Goal: Task Accomplishment & Management: Manage account settings

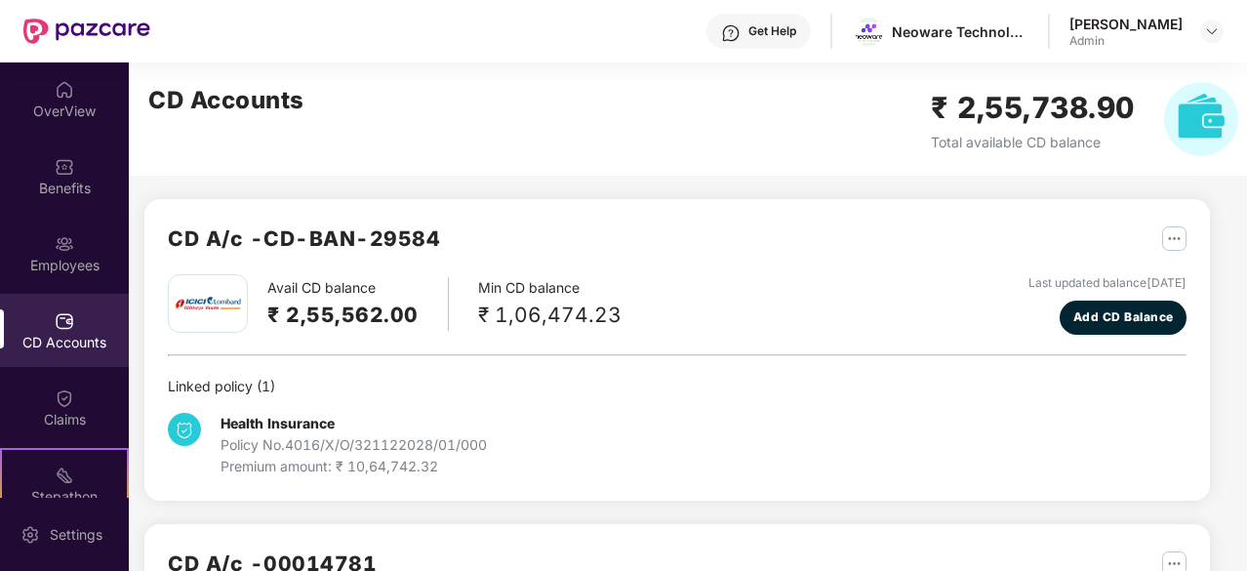
click at [66, 259] on div "Employees" at bounding box center [64, 266] width 129 height 20
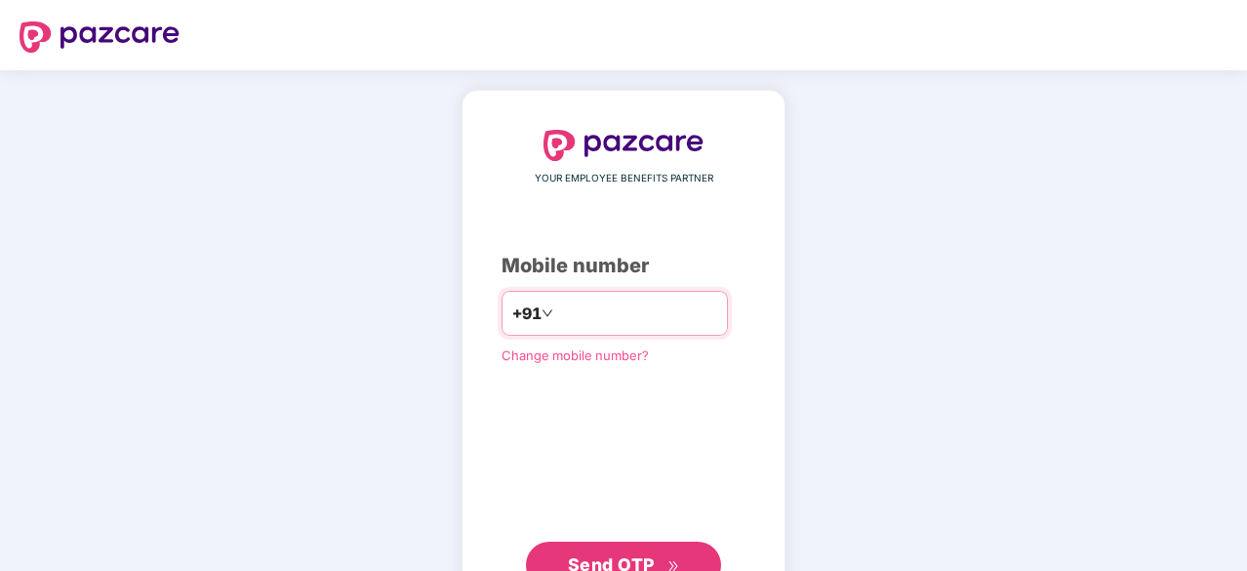
type input "**********"
click at [633, 565] on span "Send OTP" at bounding box center [611, 562] width 87 height 20
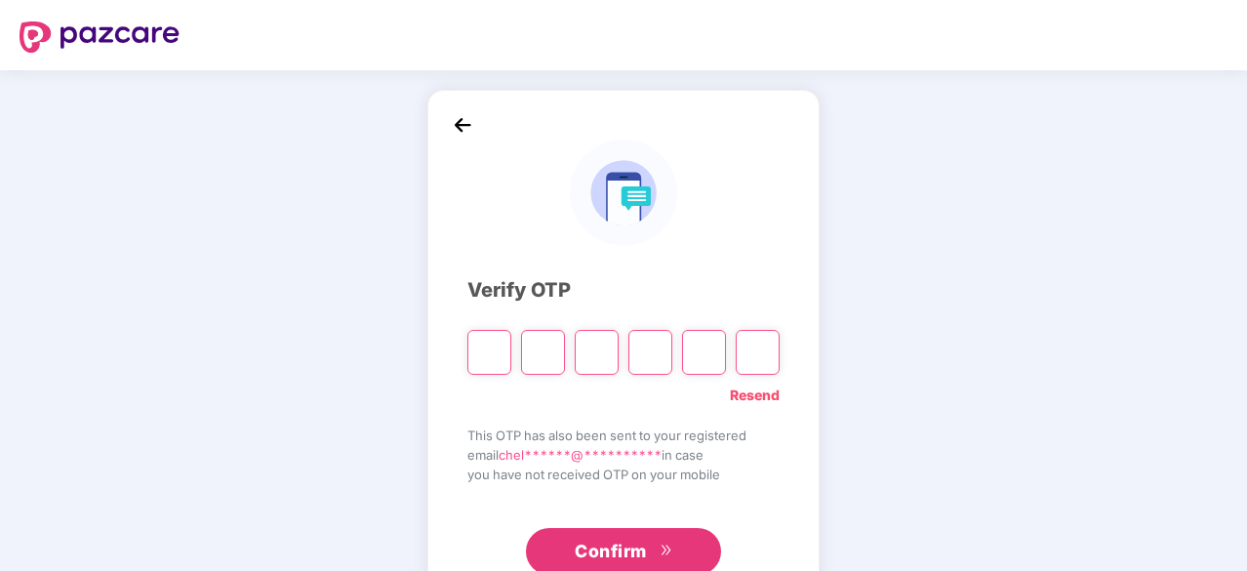
type input "*"
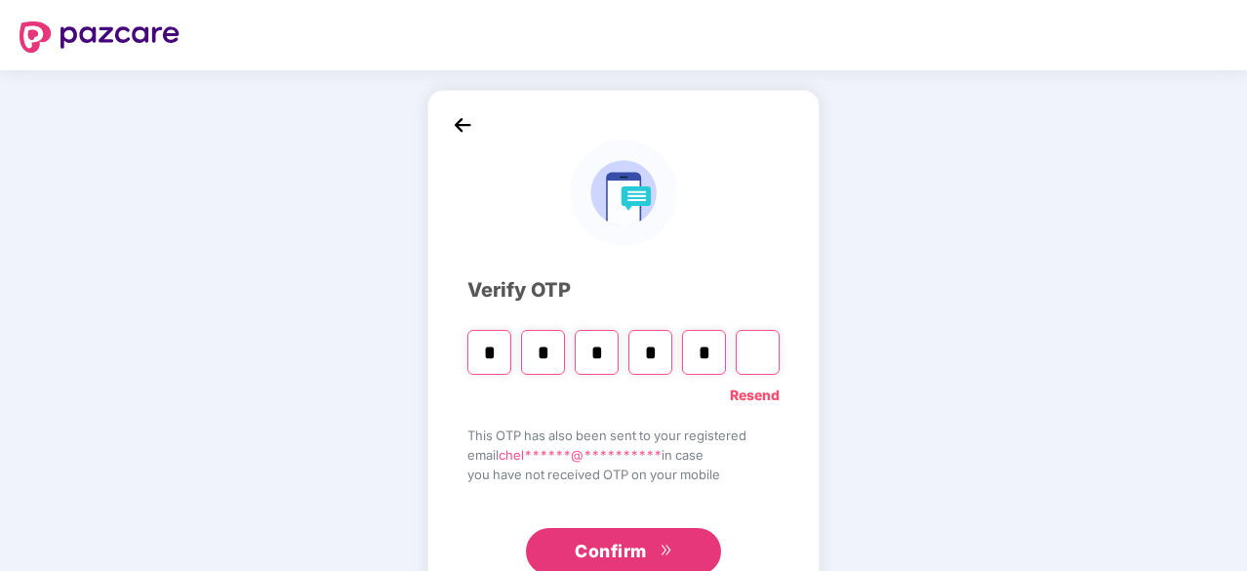
type input "*"
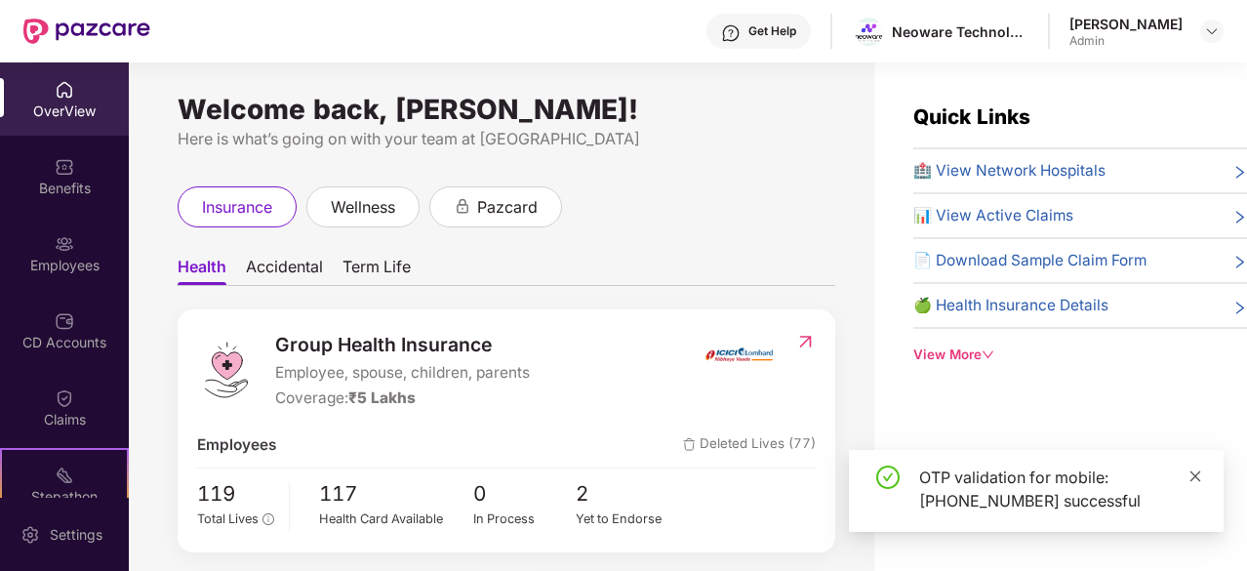
click at [1198, 469] on icon "close" at bounding box center [1195, 476] width 14 height 14
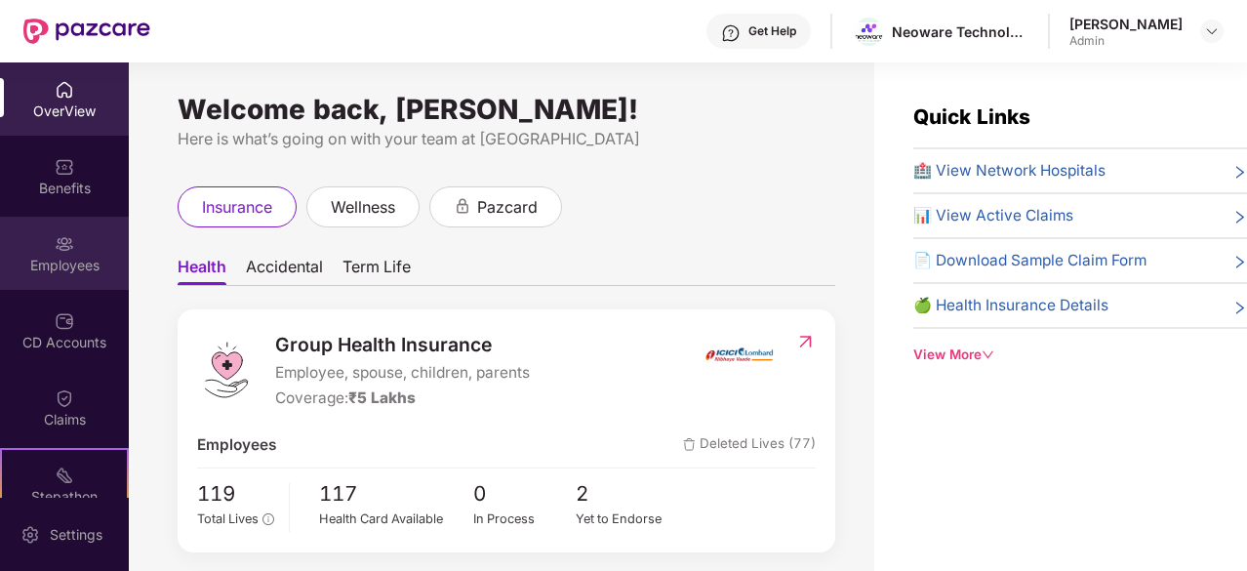
click at [68, 245] on img at bounding box center [65, 244] width 20 height 20
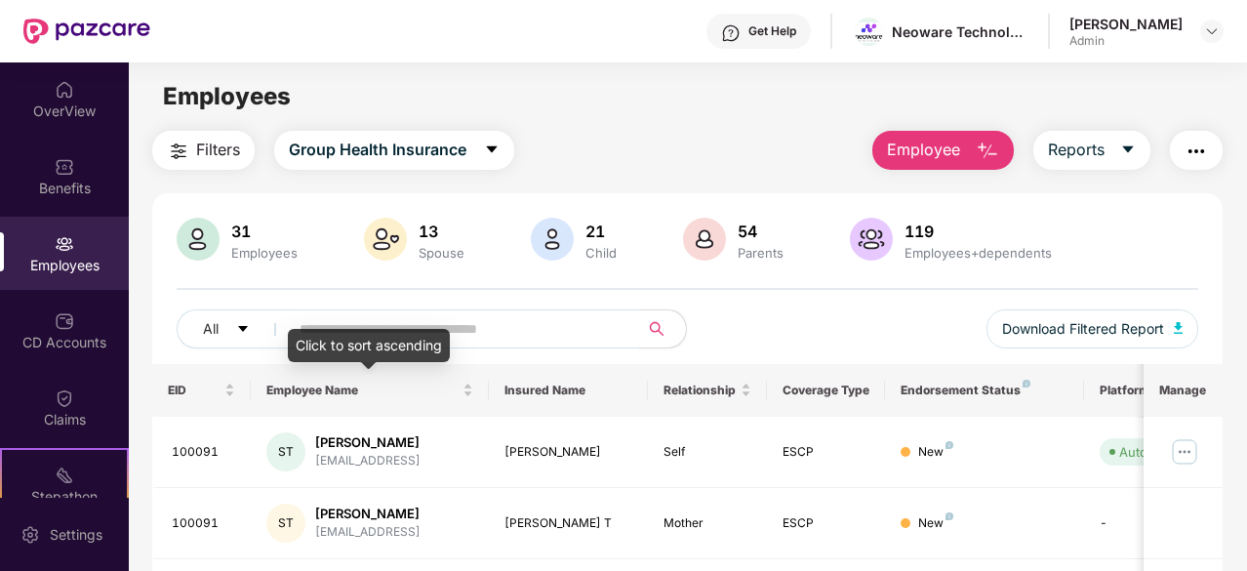
click at [382, 327] on input "text" at bounding box center [455, 328] width 313 height 29
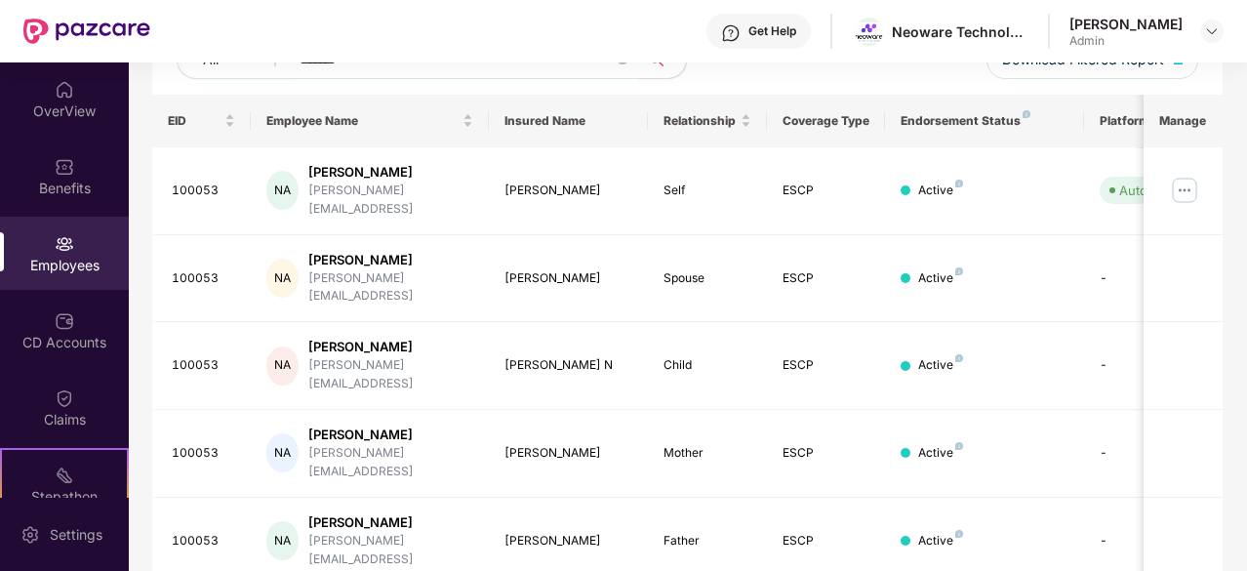
scroll to position [219, 0]
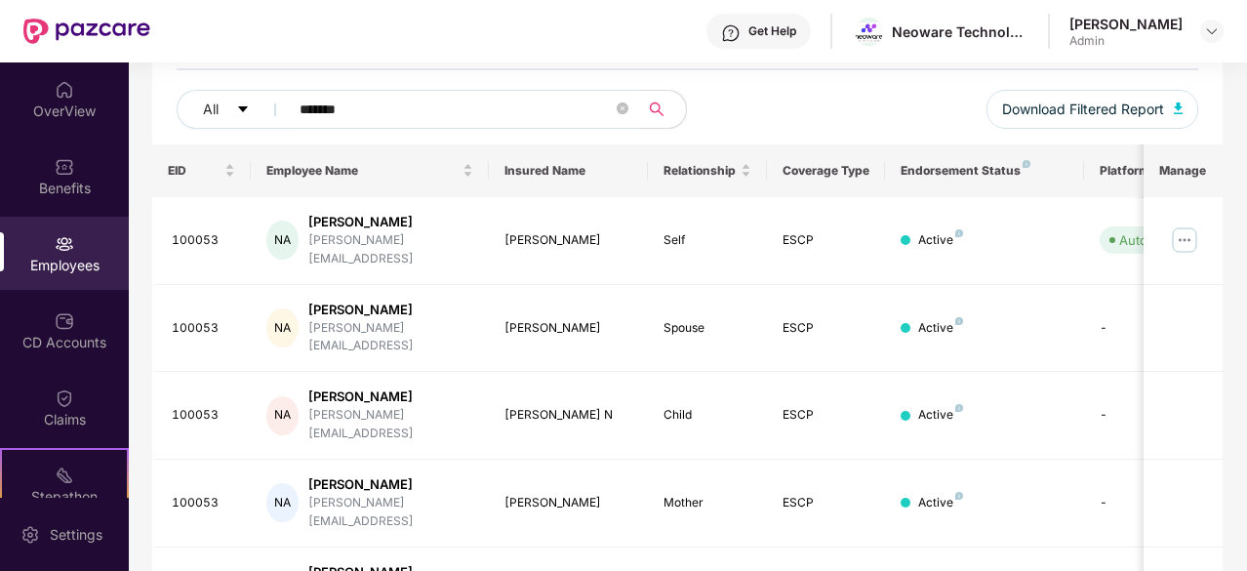
type input "*******"
click at [1177, 229] on img at bounding box center [1184, 239] width 31 height 31
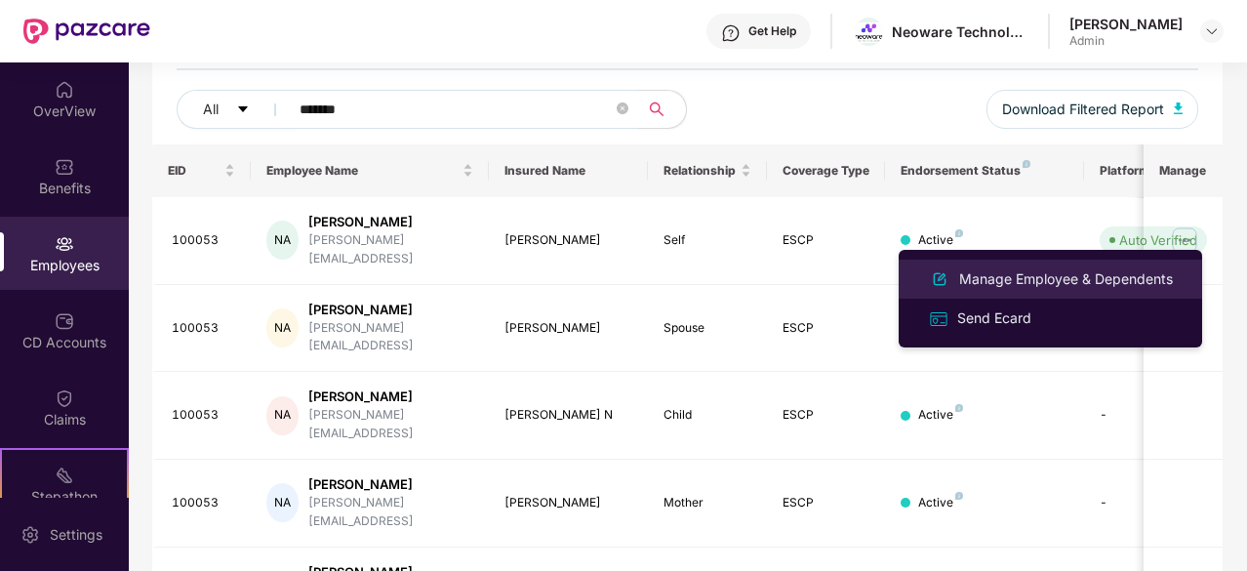
click at [991, 280] on div "Manage Employee & Dependents" at bounding box center [1065, 278] width 221 height 21
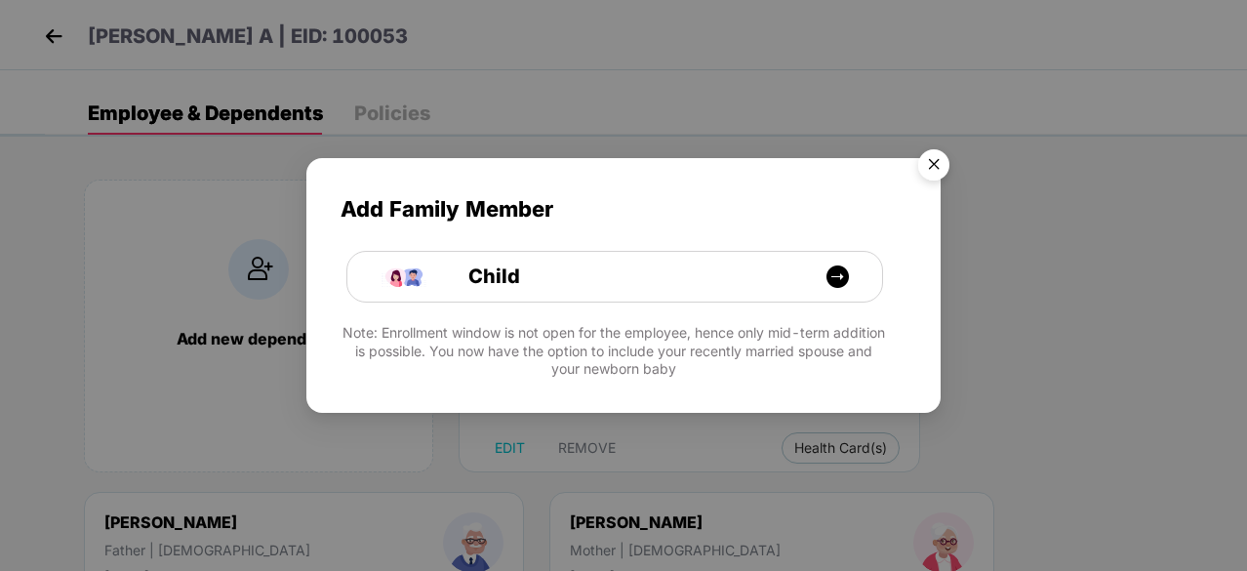
click at [944, 163] on img "Close" at bounding box center [933, 167] width 55 height 55
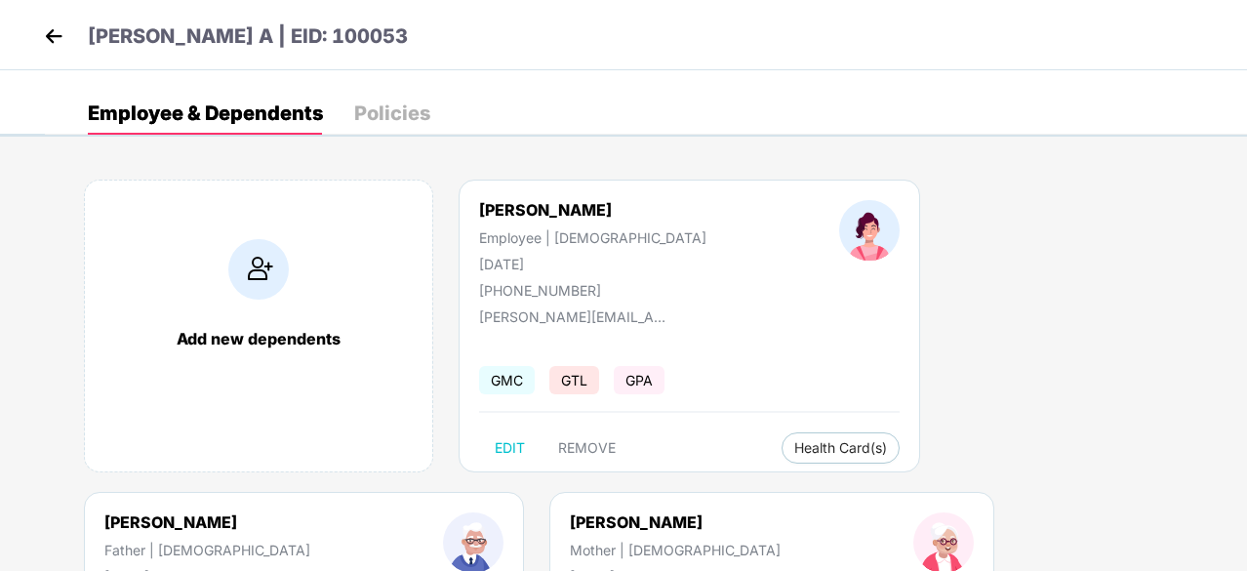
scroll to position [85, 0]
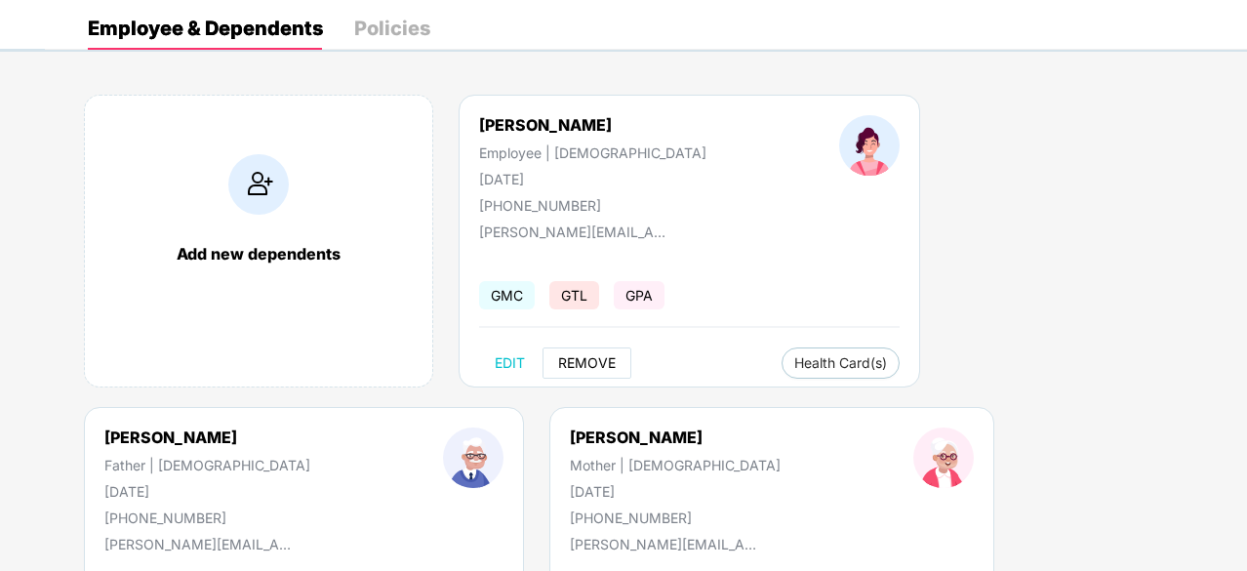
click at [579, 355] on span "REMOVE" at bounding box center [587, 363] width 58 height 16
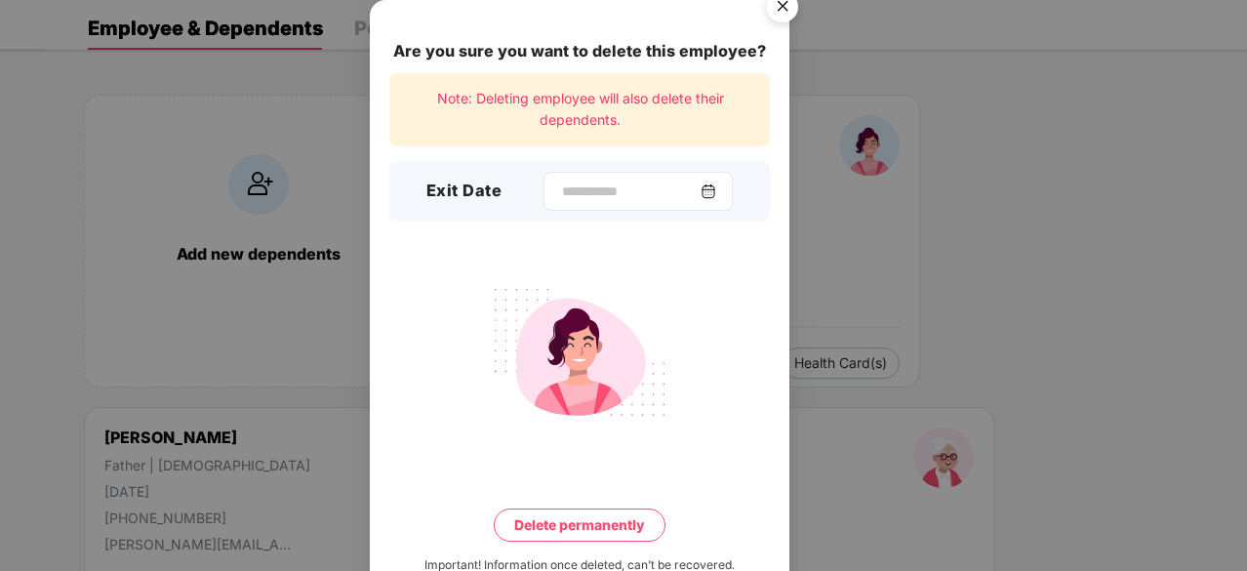
click at [716, 188] on img at bounding box center [708, 191] width 16 height 16
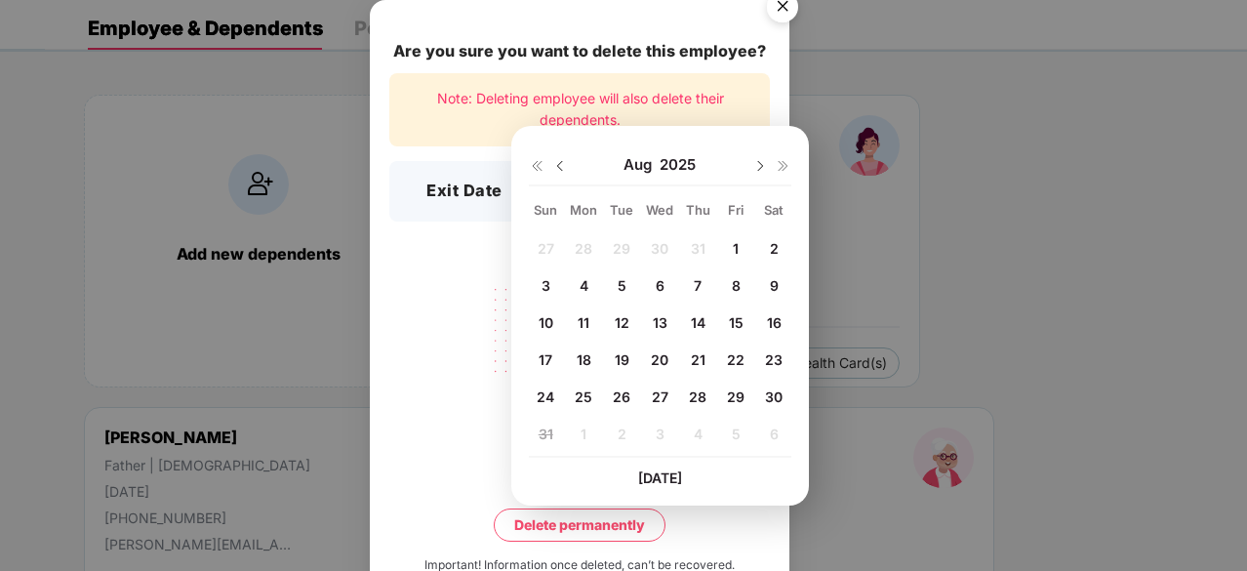
click at [738, 395] on span "29" at bounding box center [736, 396] width 18 height 17
type input "**********"
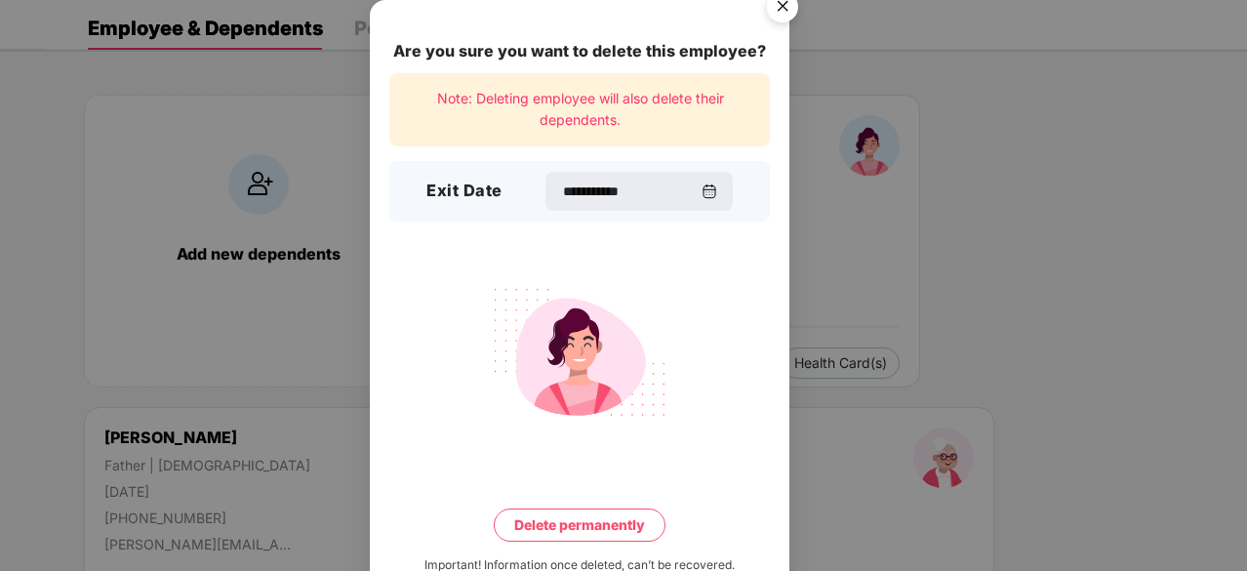
scroll to position [51, 0]
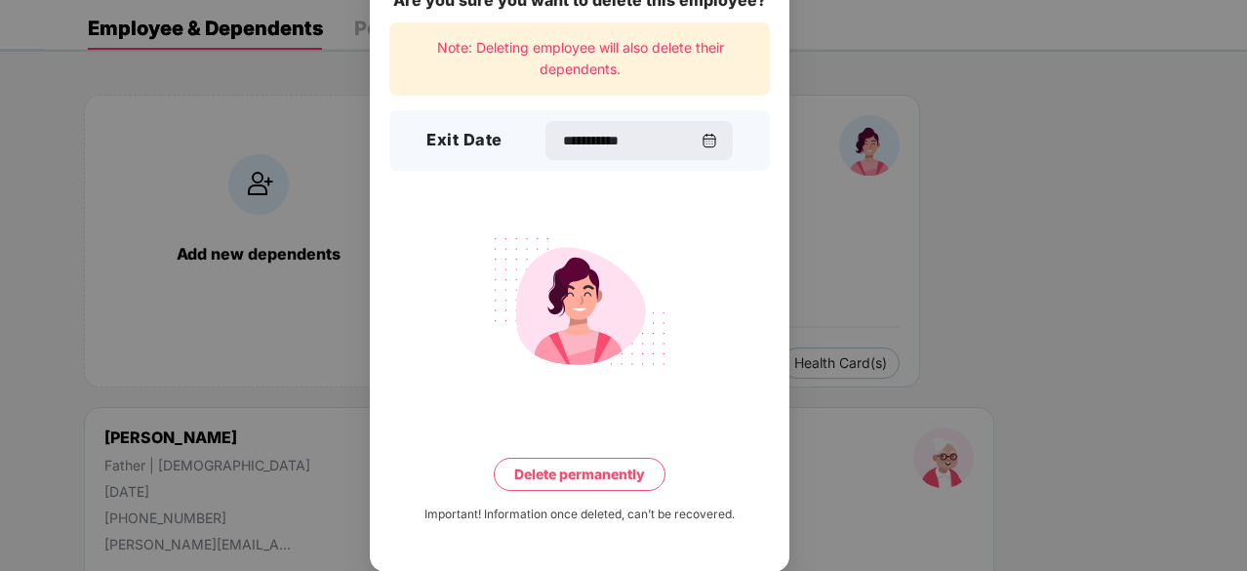
click at [555, 474] on button "Delete permanently" at bounding box center [580, 473] width 172 height 33
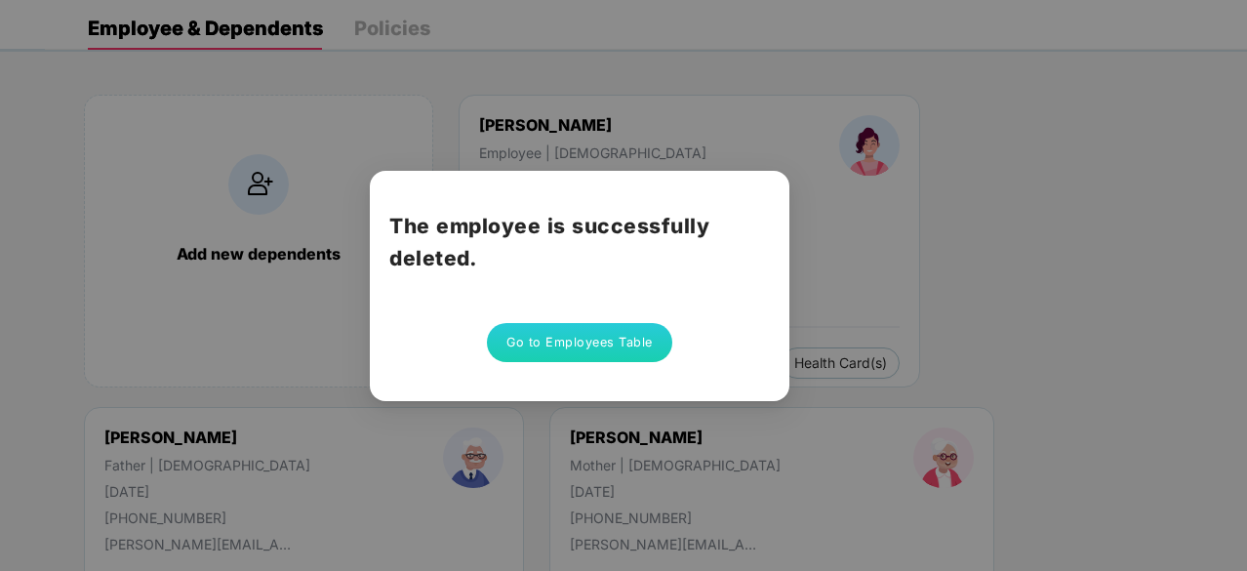
scroll to position [0, 0]
click at [602, 339] on button "Go to Employees Table" at bounding box center [579, 342] width 185 height 39
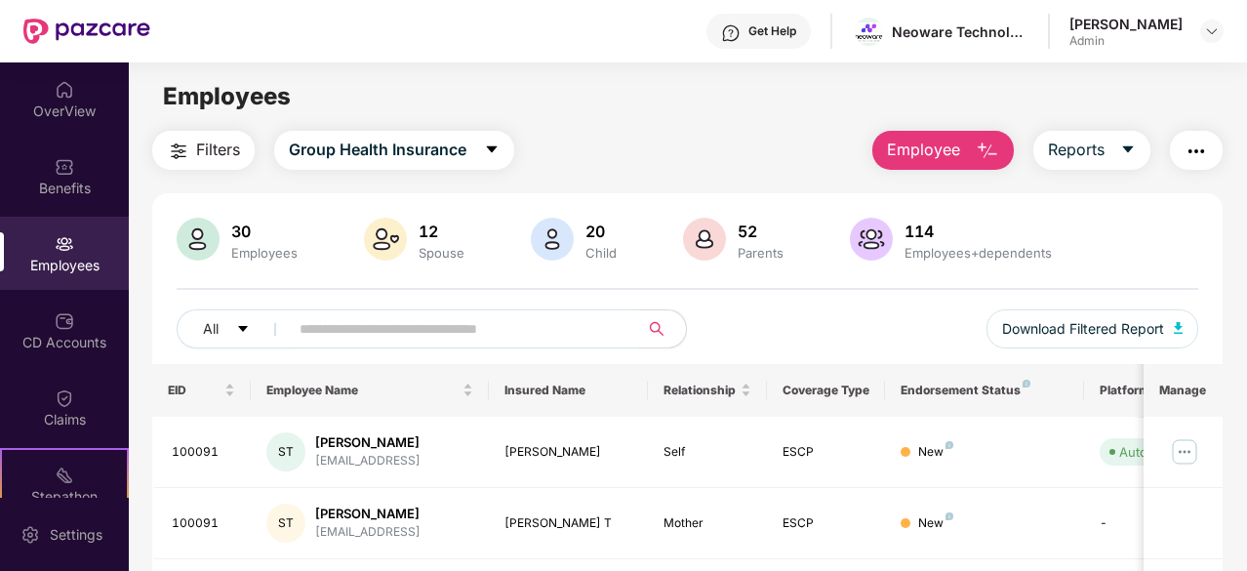
click at [368, 337] on input "text" at bounding box center [455, 328] width 313 height 29
type input "*"
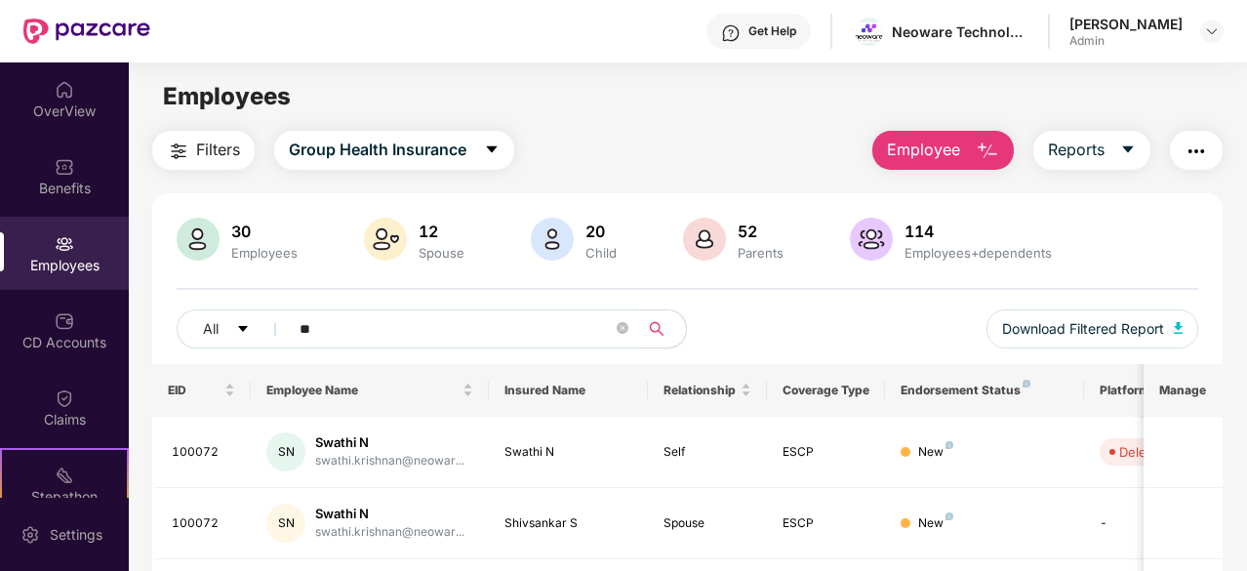
type input "*"
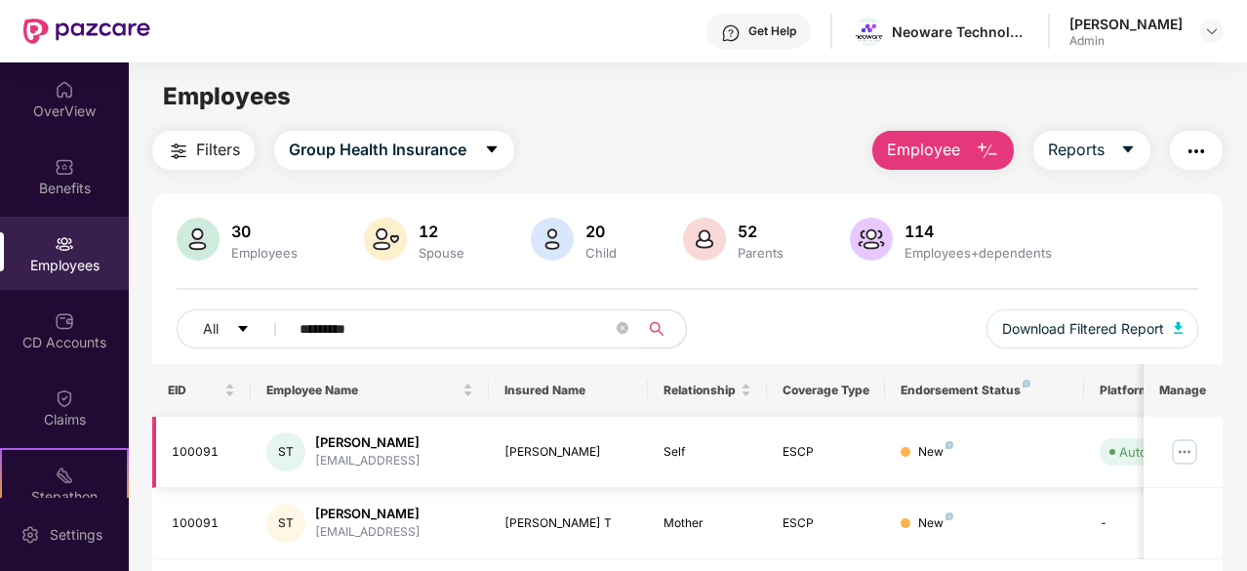
scroll to position [62, 0]
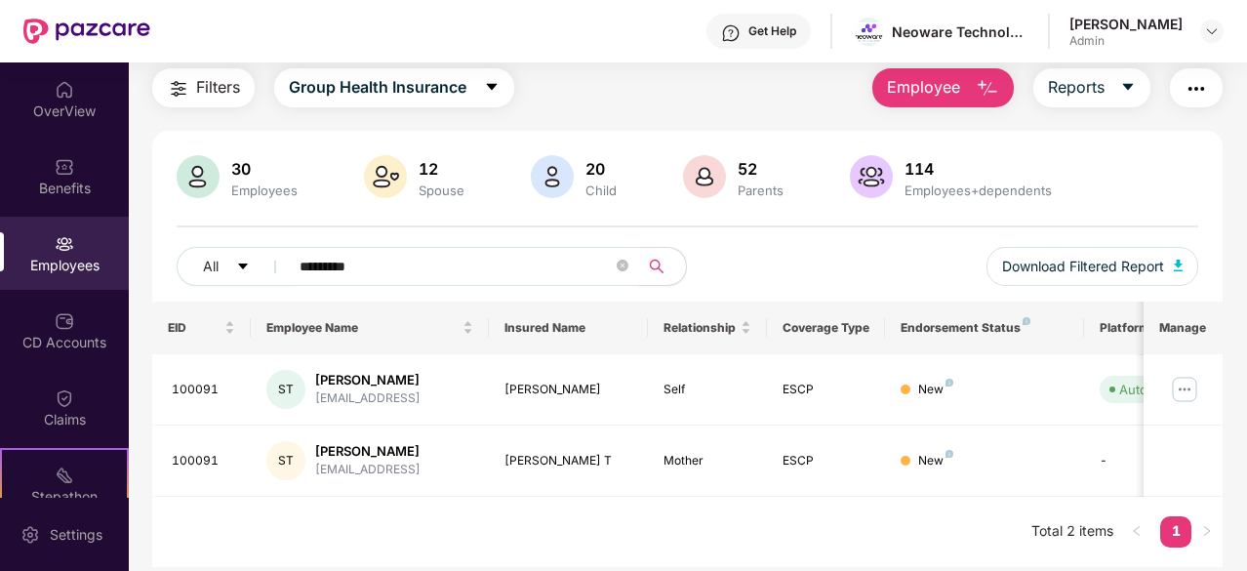
type input "*********"
click at [57, 256] on div "Employees" at bounding box center [64, 266] width 129 height 20
click at [62, 251] on img at bounding box center [65, 244] width 20 height 20
click at [60, 196] on div "Benefits" at bounding box center [64, 189] width 129 height 20
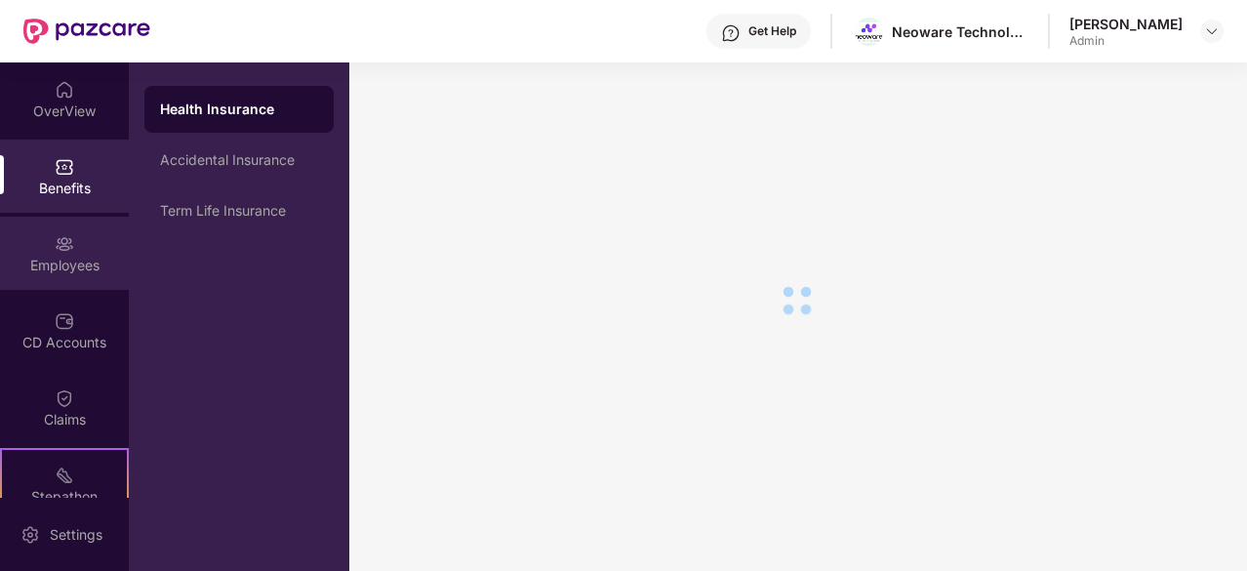
click at [70, 244] on div "Employees" at bounding box center [64, 253] width 129 height 73
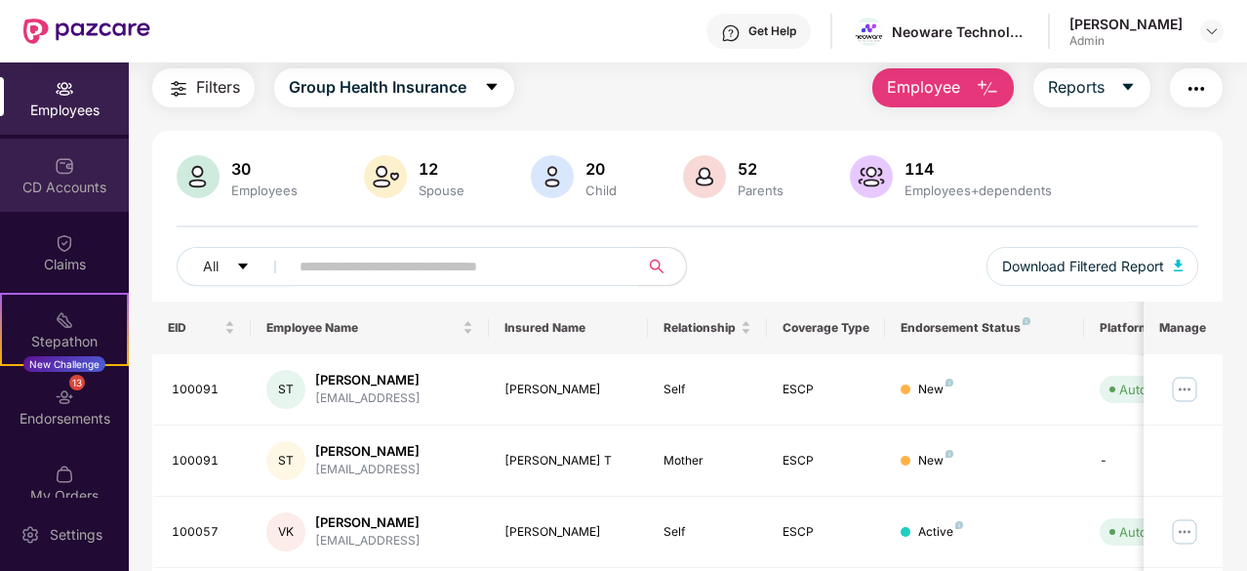
scroll to position [180, 0]
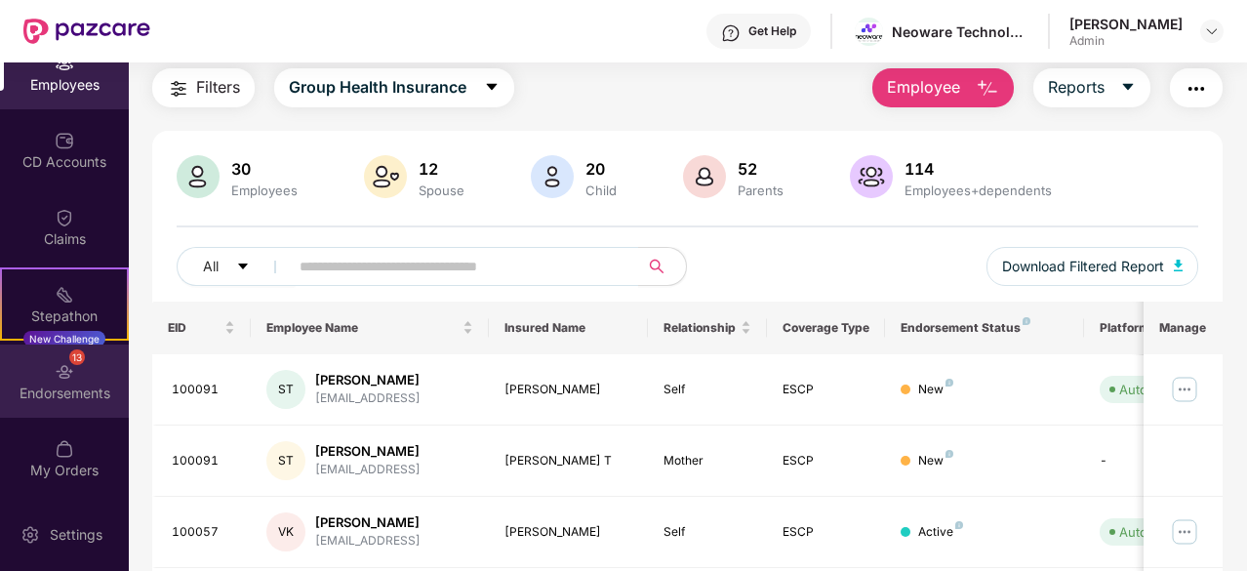
click at [65, 371] on img at bounding box center [65, 372] width 20 height 20
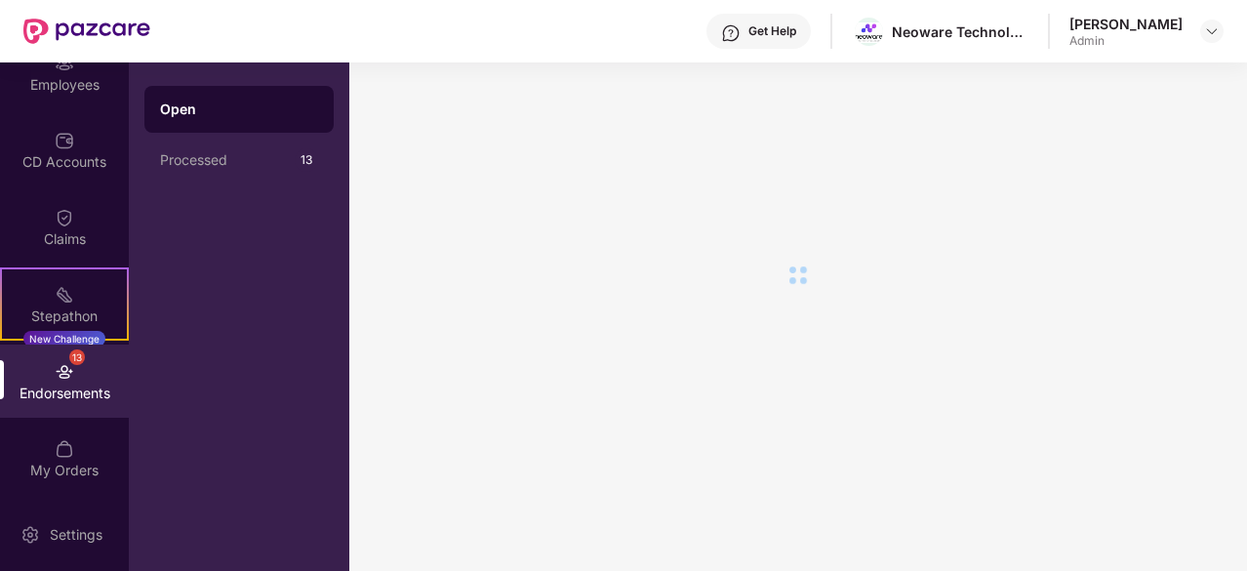
scroll to position [0, 0]
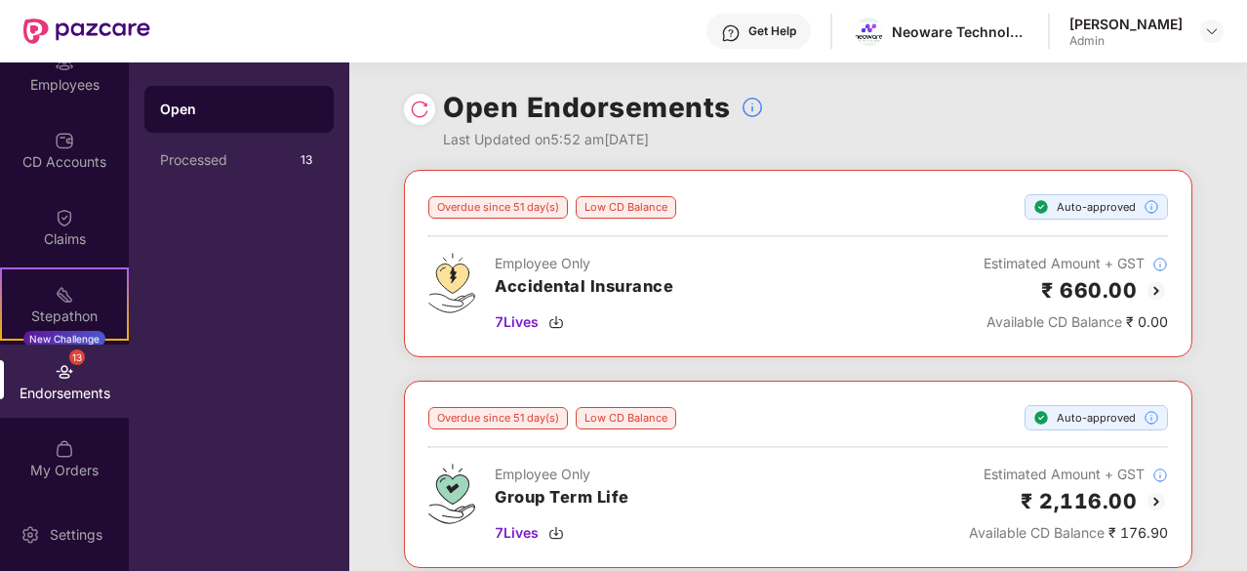
click at [827, 316] on div "Employee Only Accidental Insurance 7 Lives Estimated Amount + GST ₹ 660.00 Avai…" at bounding box center [797, 293] width 739 height 80
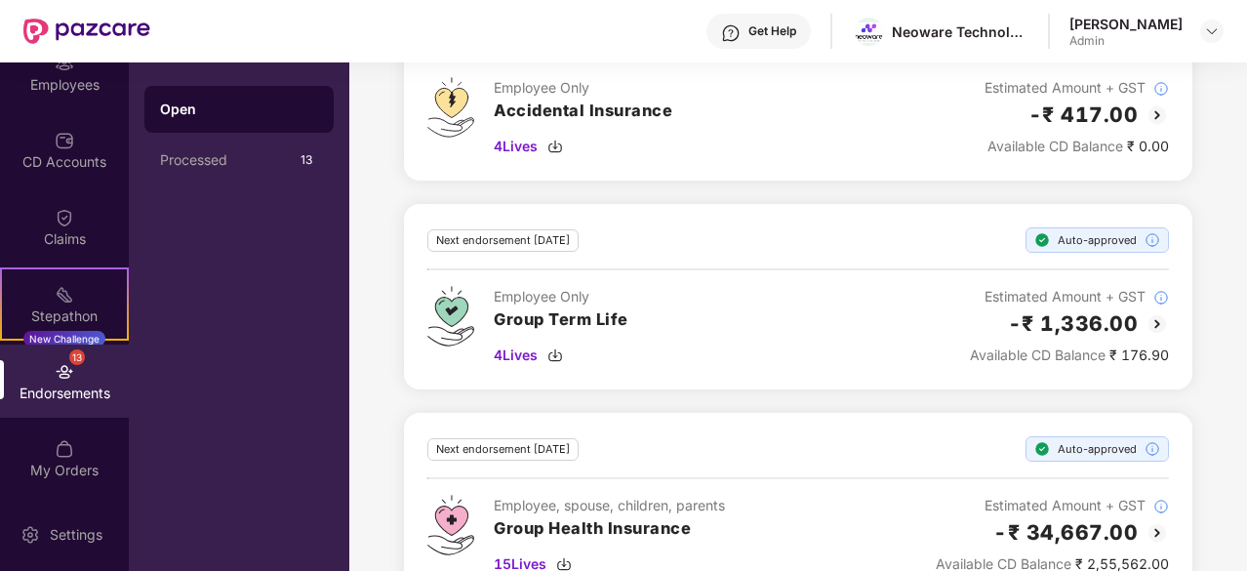
scroll to position [833, 0]
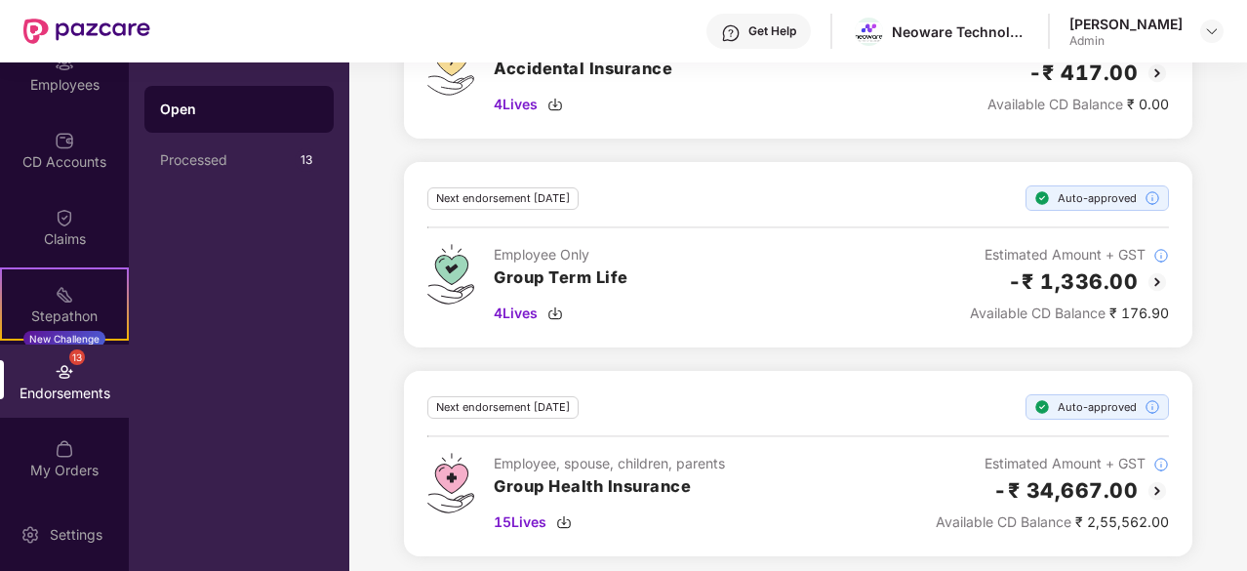
click at [845, 495] on div "Employee, spouse, children, parents Group Health Insurance 15 Lives Estimated A…" at bounding box center [797, 493] width 741 height 80
click at [1154, 481] on img at bounding box center [1156, 490] width 23 height 23
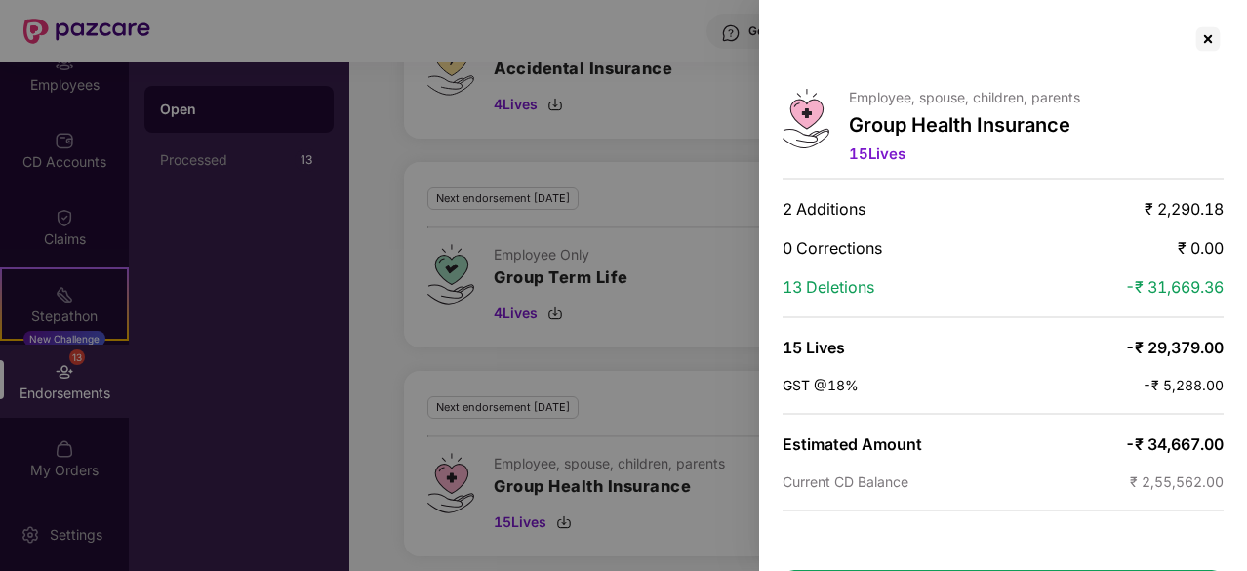
scroll to position [79, 0]
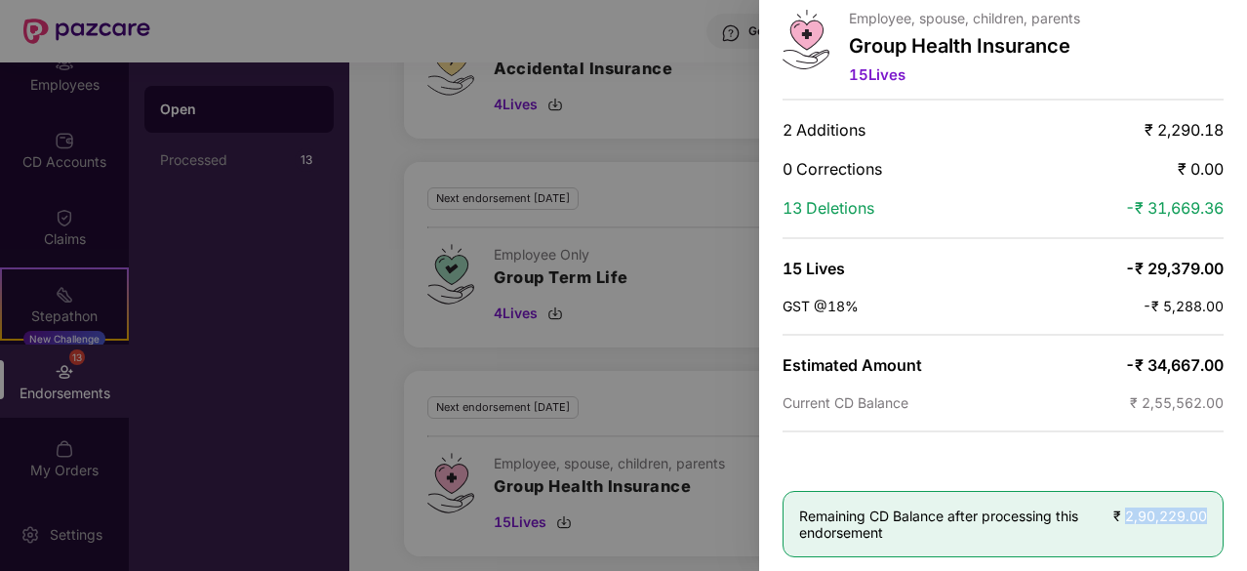
drag, startPoint x: 1124, startPoint y: 506, endPoint x: 1212, endPoint y: 521, distance: 89.0
click at [1212, 521] on div "Remaining CD Balance after processing this endorsement ₹ 2,90,229.00" at bounding box center [1002, 524] width 441 height 66
click at [671, 517] on div at bounding box center [623, 285] width 1247 height 571
click at [421, 136] on div at bounding box center [623, 285] width 1247 height 571
click at [568, 516] on div at bounding box center [623, 285] width 1247 height 571
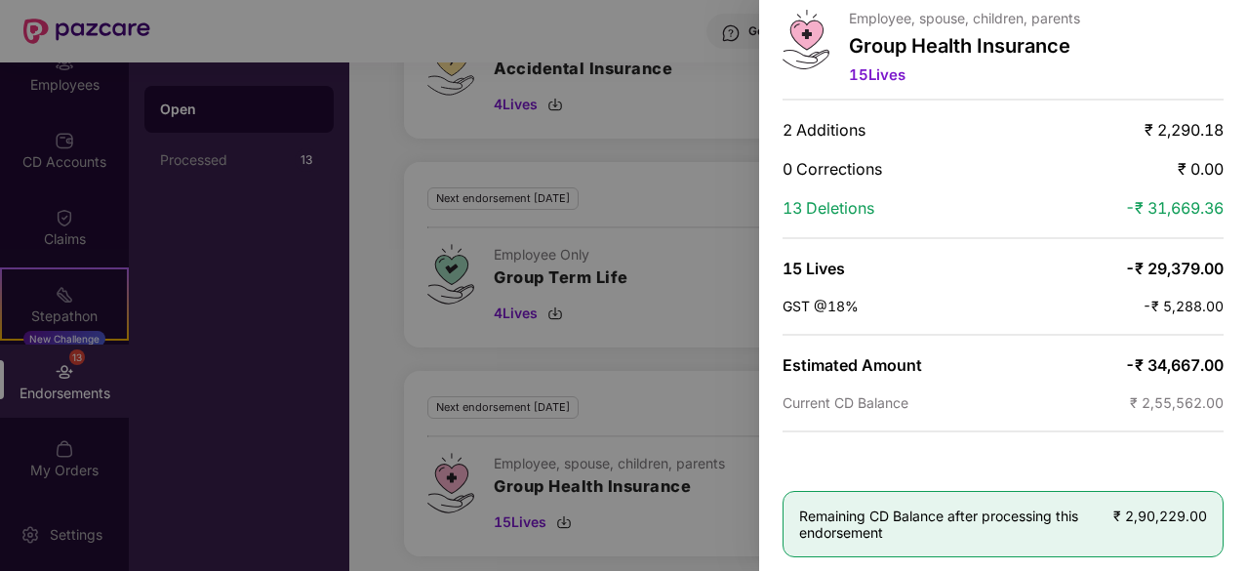
click at [568, 516] on div at bounding box center [623, 285] width 1247 height 571
click at [345, 253] on div at bounding box center [623, 285] width 1247 height 571
click at [722, 410] on div at bounding box center [623, 285] width 1247 height 571
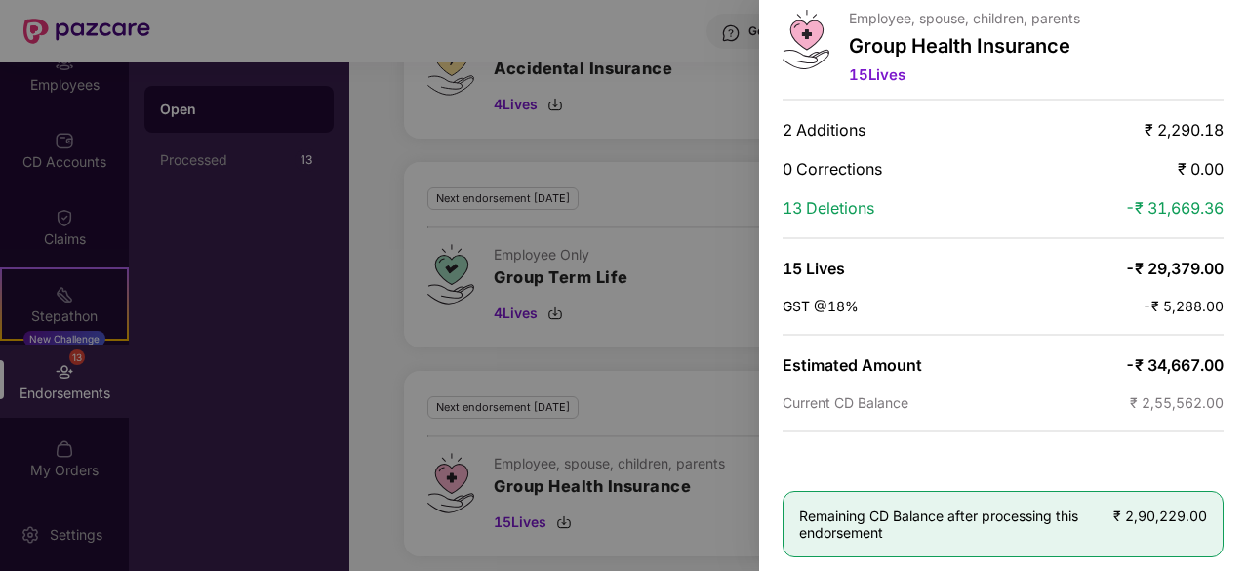
click at [722, 410] on div at bounding box center [623, 285] width 1247 height 571
click at [458, 231] on div at bounding box center [623, 285] width 1247 height 571
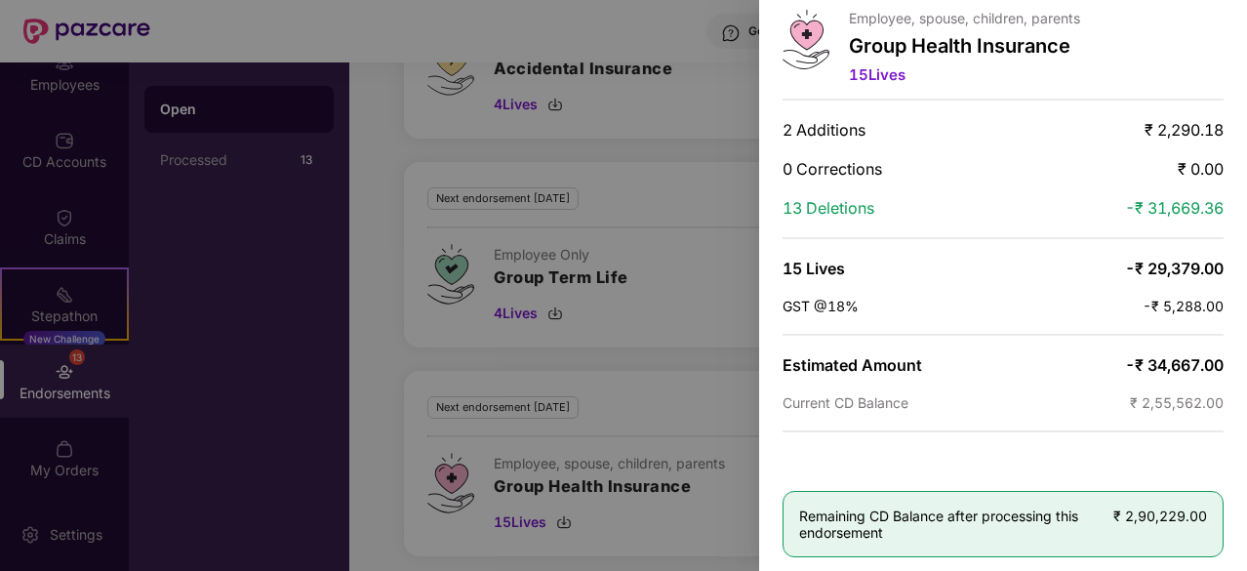
click at [458, 231] on div at bounding box center [623, 285] width 1247 height 571
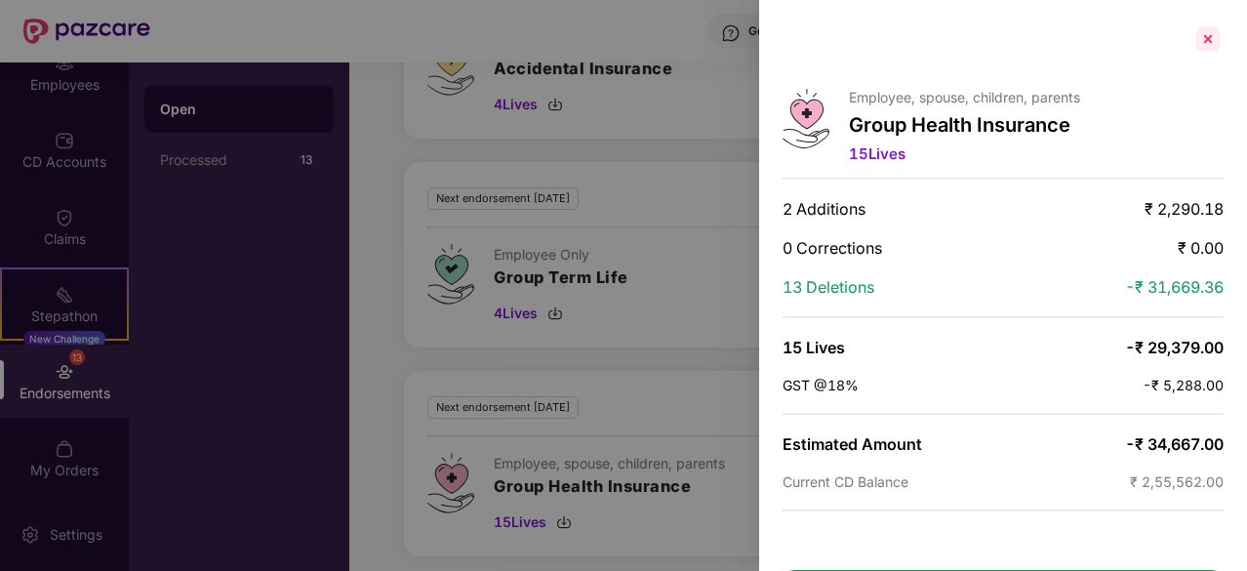
click at [1198, 32] on div at bounding box center [1207, 38] width 31 height 31
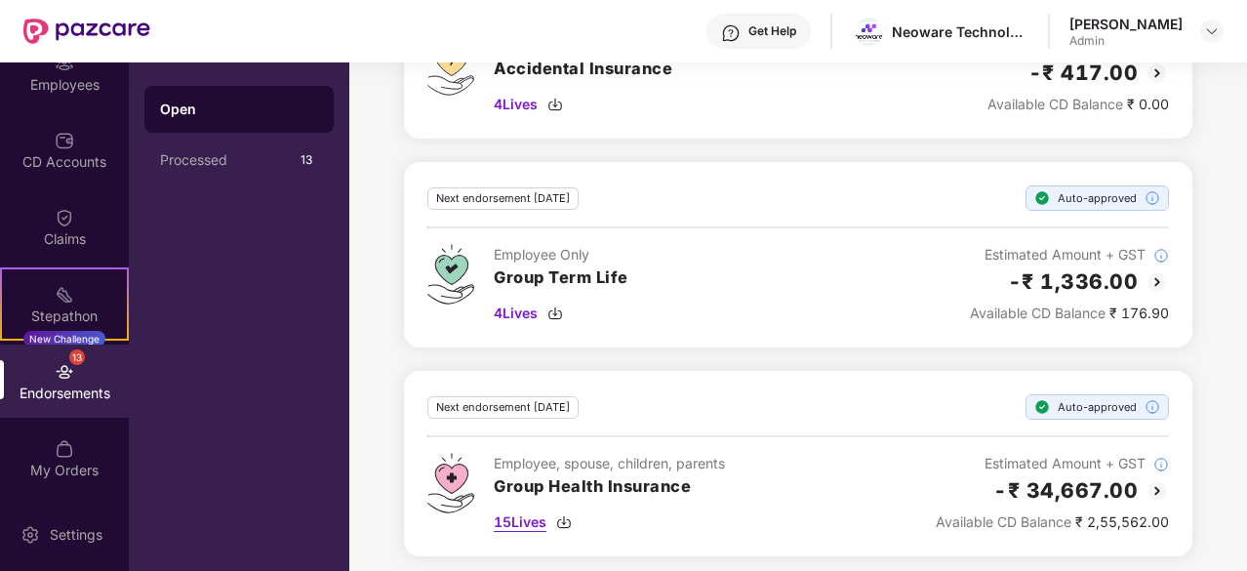
click at [511, 519] on span "15 Lives" at bounding box center [520, 521] width 53 height 21
click at [567, 515] on img at bounding box center [564, 522] width 16 height 16
click at [1153, 481] on img at bounding box center [1156, 490] width 23 height 23
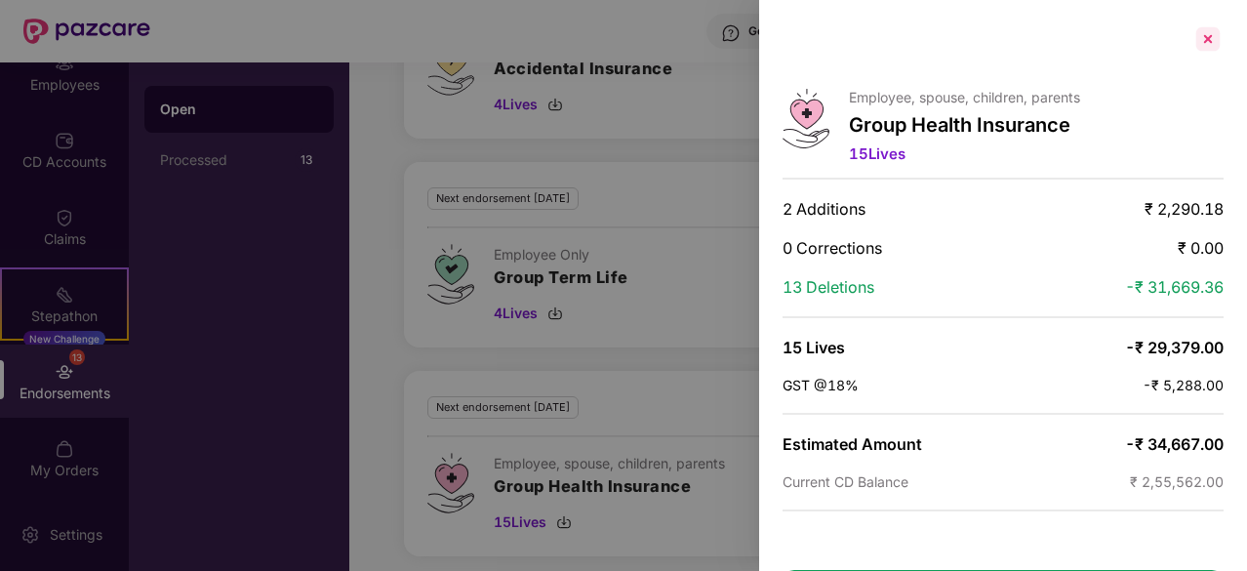
click at [1213, 38] on div at bounding box center [1207, 38] width 31 height 31
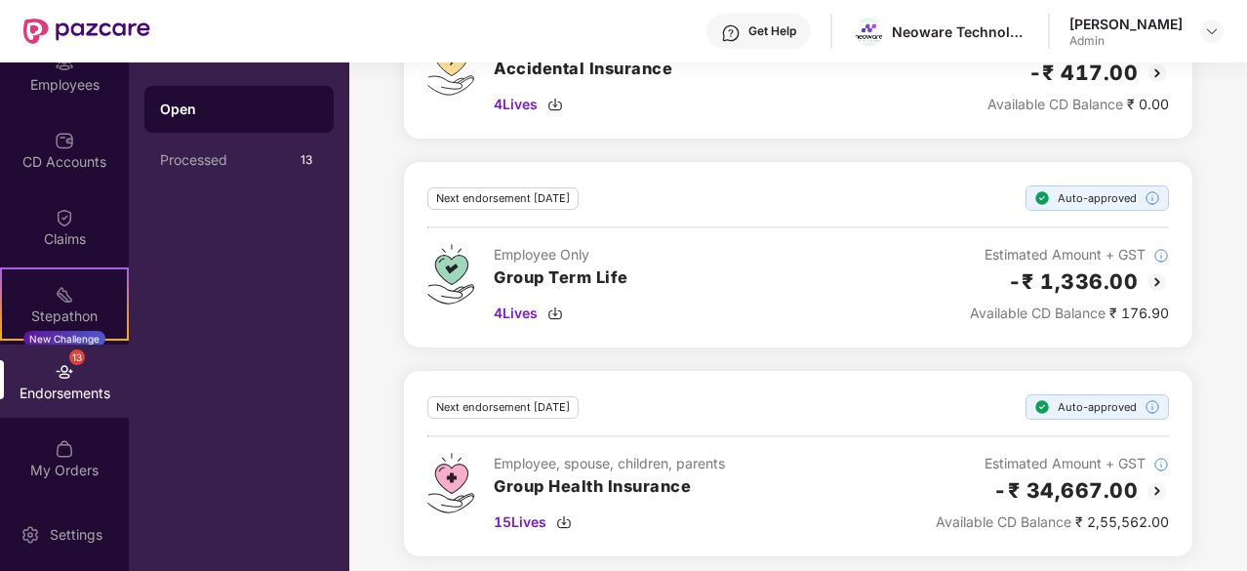
click at [1157, 480] on img at bounding box center [1156, 490] width 23 height 23
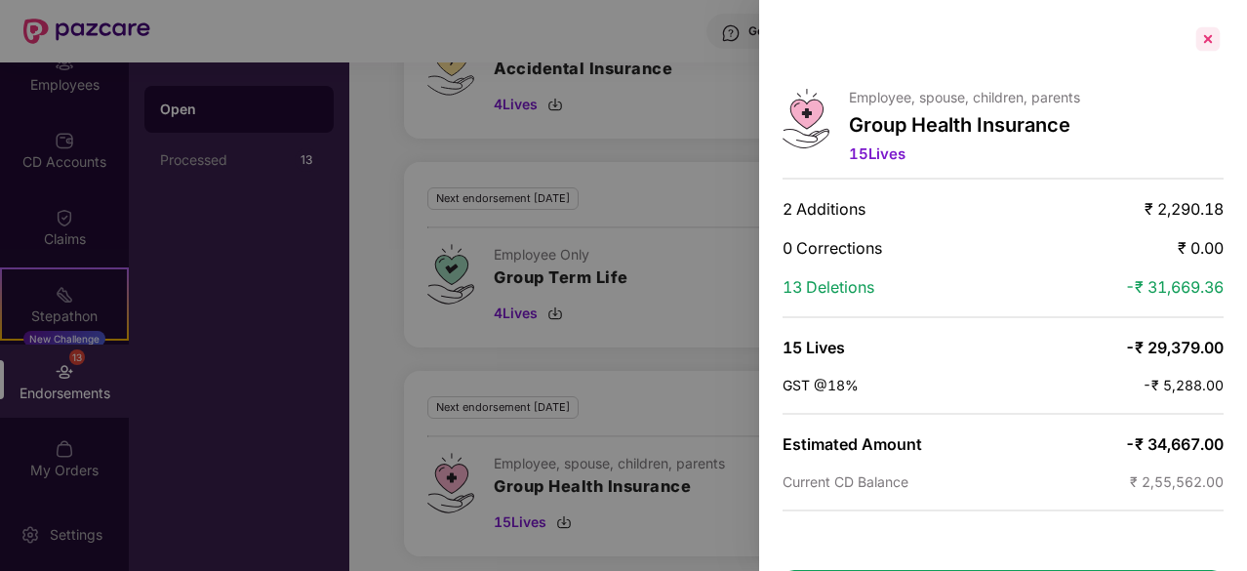
click at [1213, 37] on div at bounding box center [1207, 38] width 31 height 31
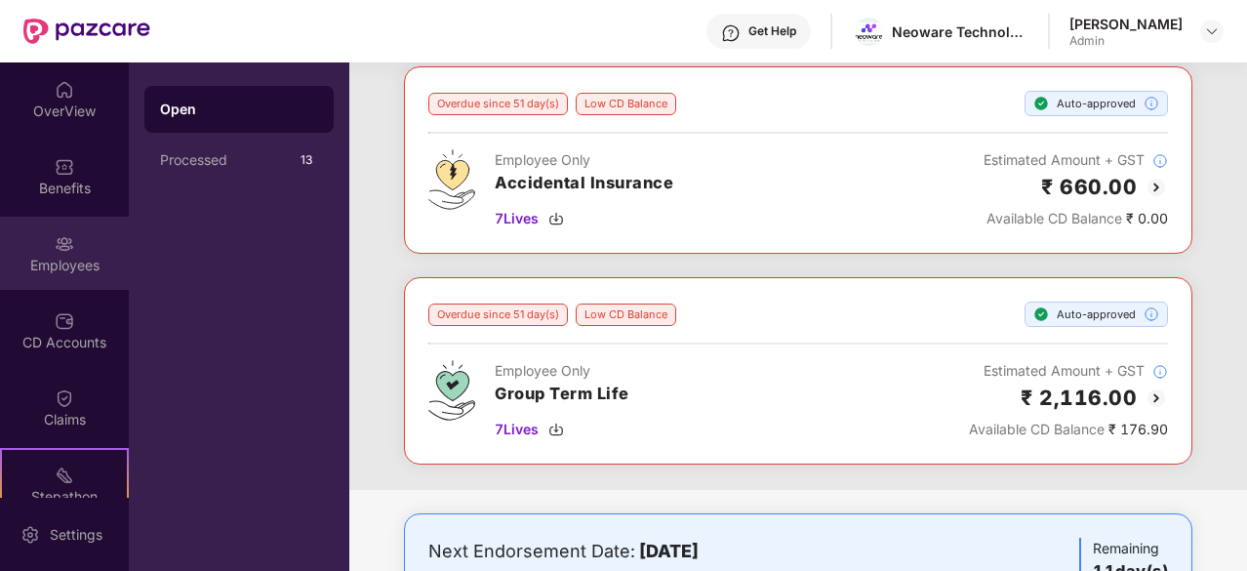
click at [57, 259] on div "Employees" at bounding box center [64, 266] width 129 height 20
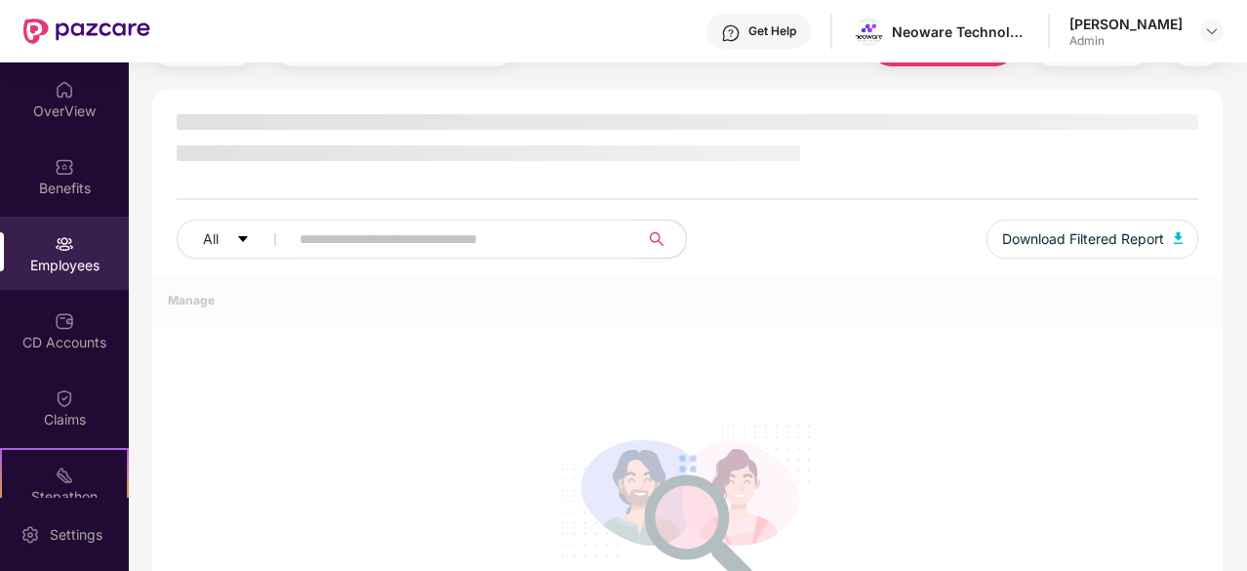
scroll to position [103, 0]
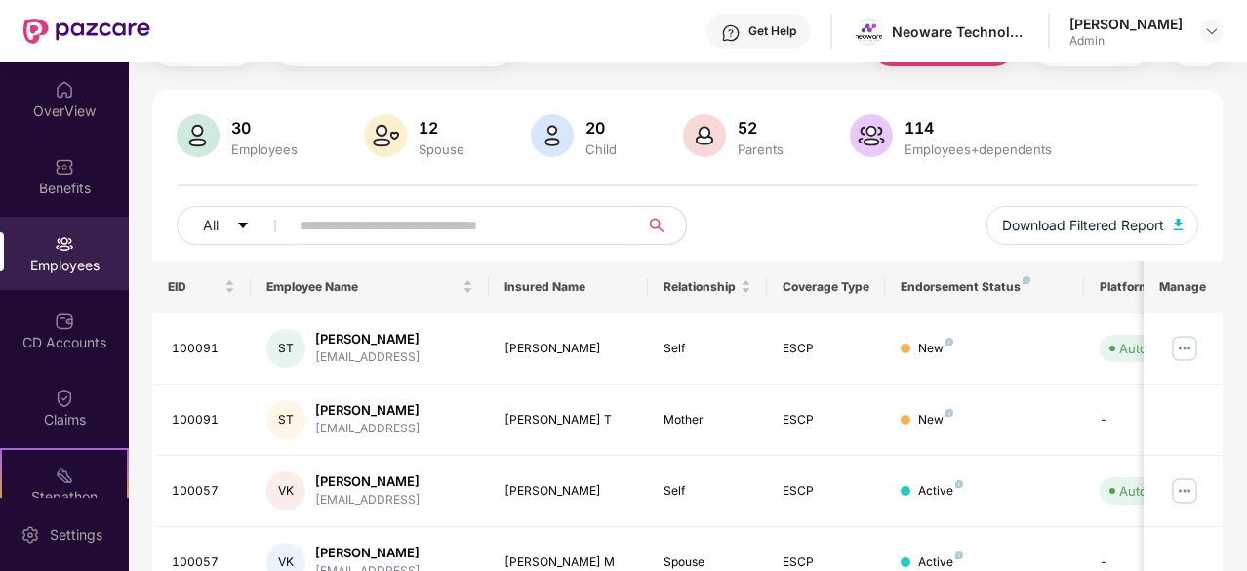
click at [414, 245] on div "All Download Filtered Report" at bounding box center [687, 233] width 1021 height 55
click at [407, 235] on input "text" at bounding box center [455, 225] width 313 height 29
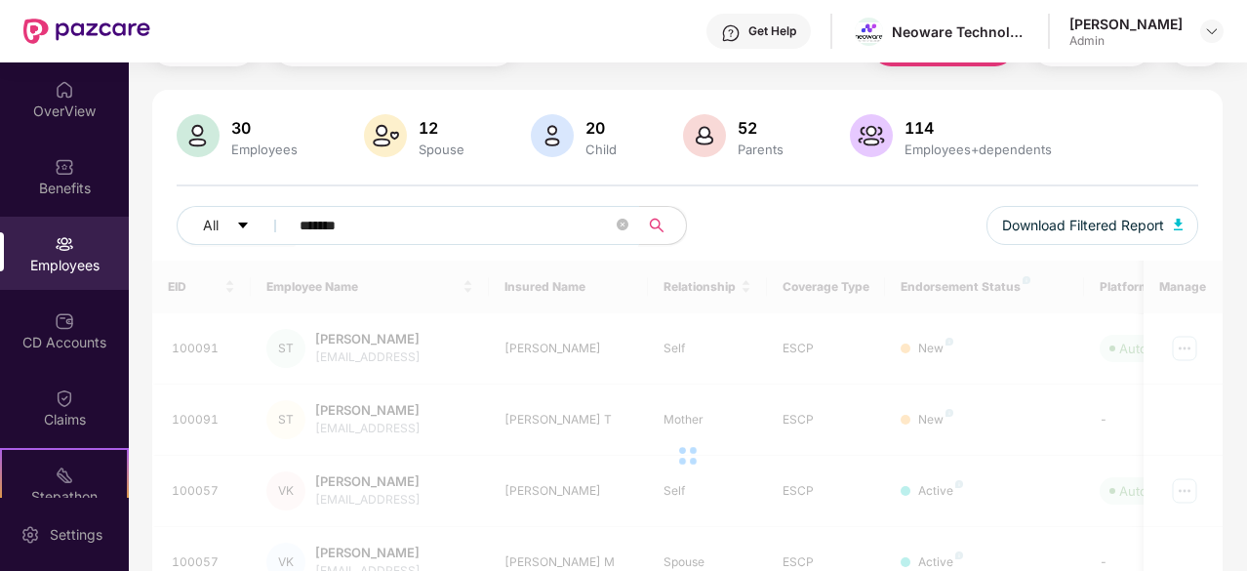
type input "*******"
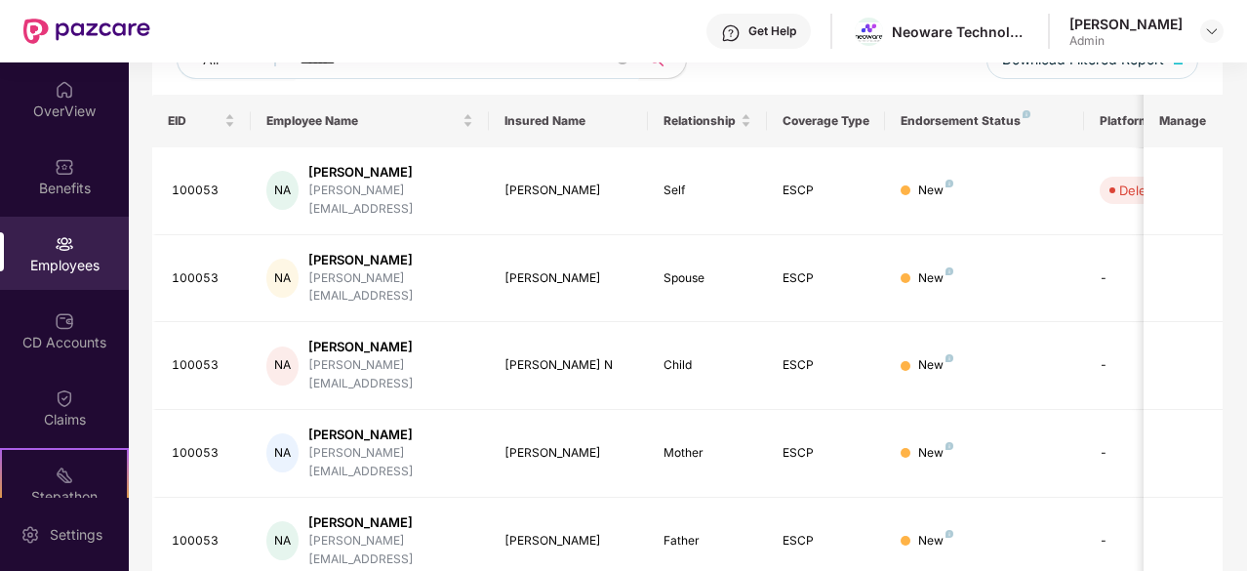
scroll to position [165, 0]
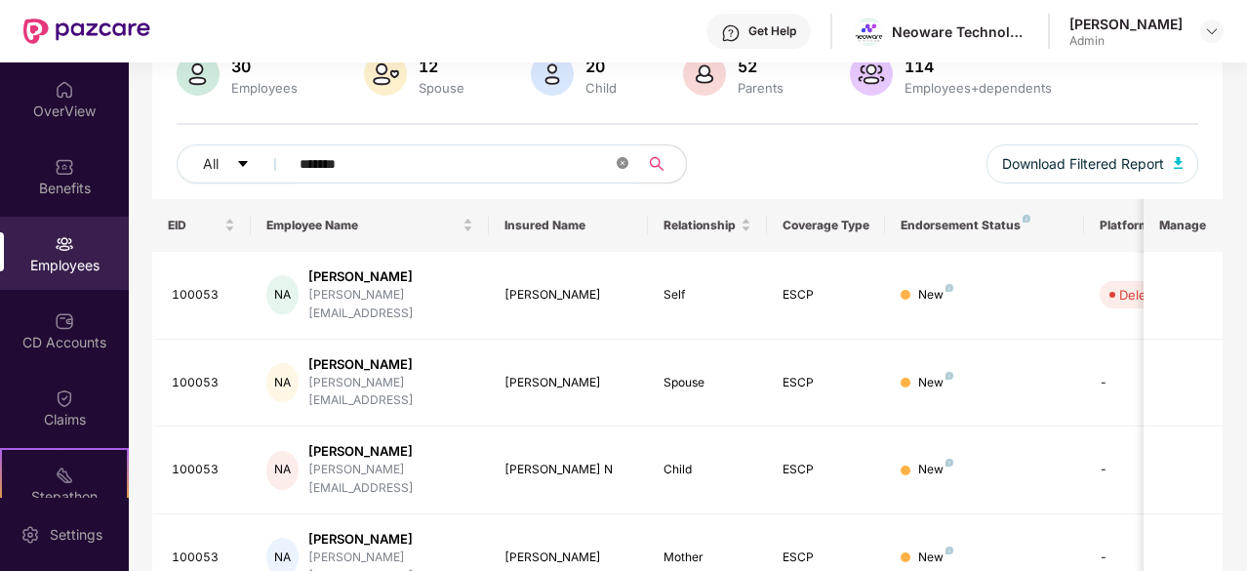
click at [617, 164] on icon "close-circle" at bounding box center [623, 163] width 12 height 12
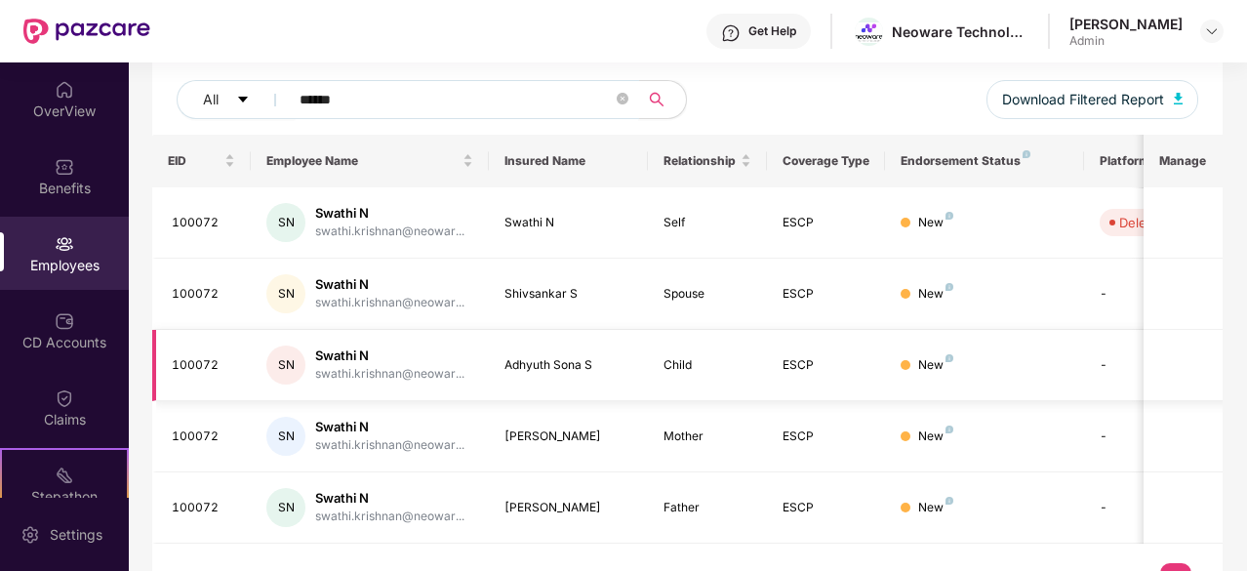
scroll to position [241, 0]
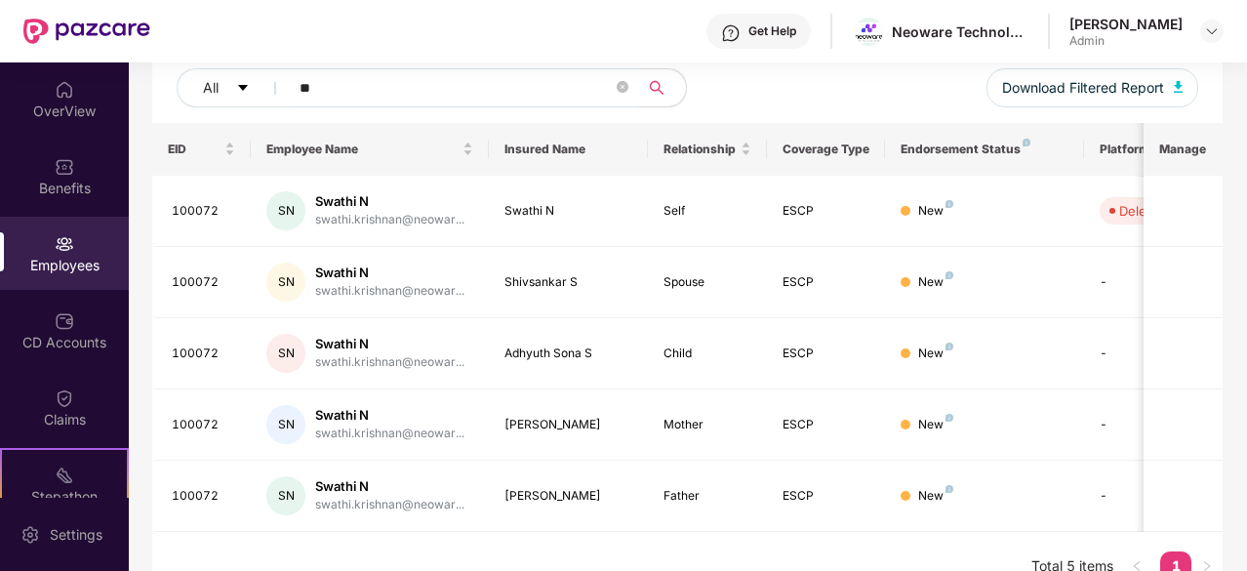
type input "*"
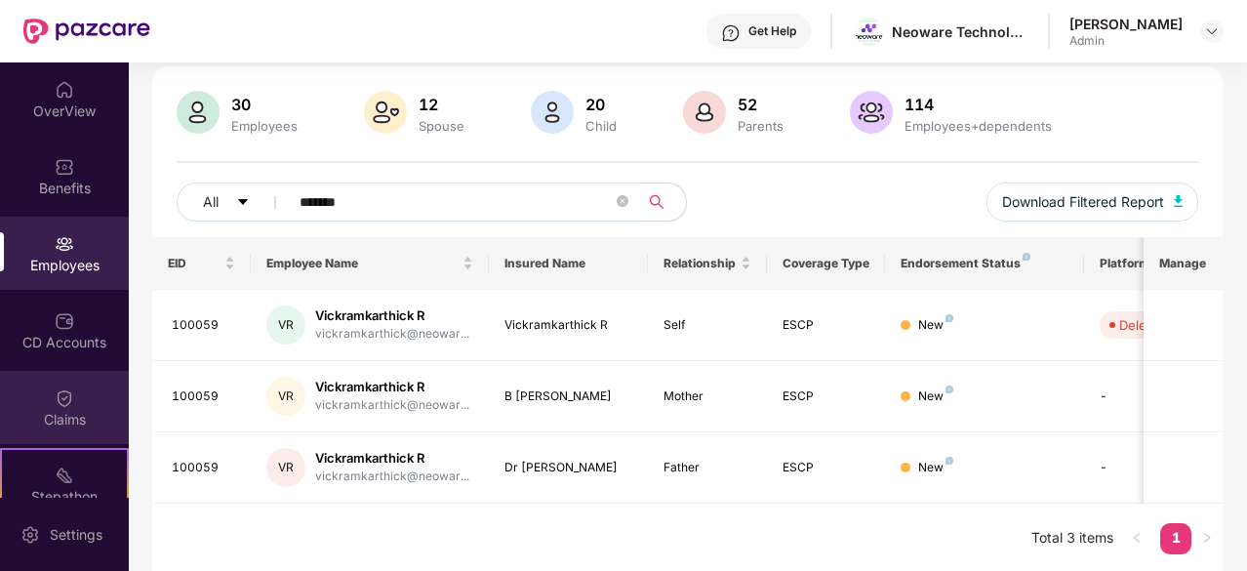
scroll to position [180, 0]
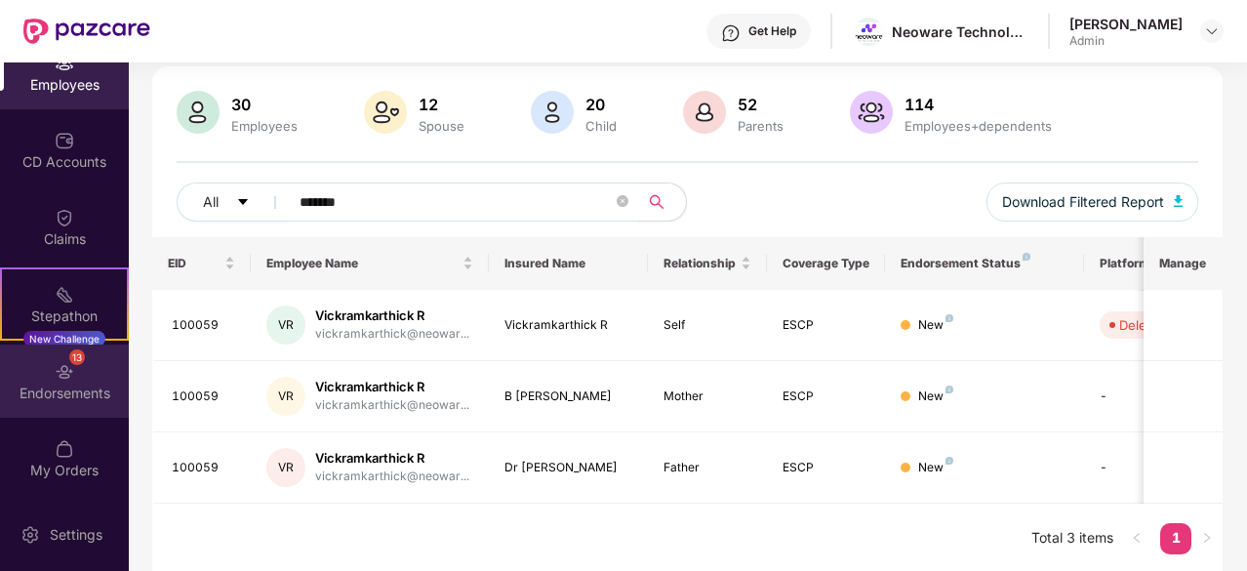
type input "*******"
click at [51, 392] on div "Endorsements" at bounding box center [64, 393] width 129 height 20
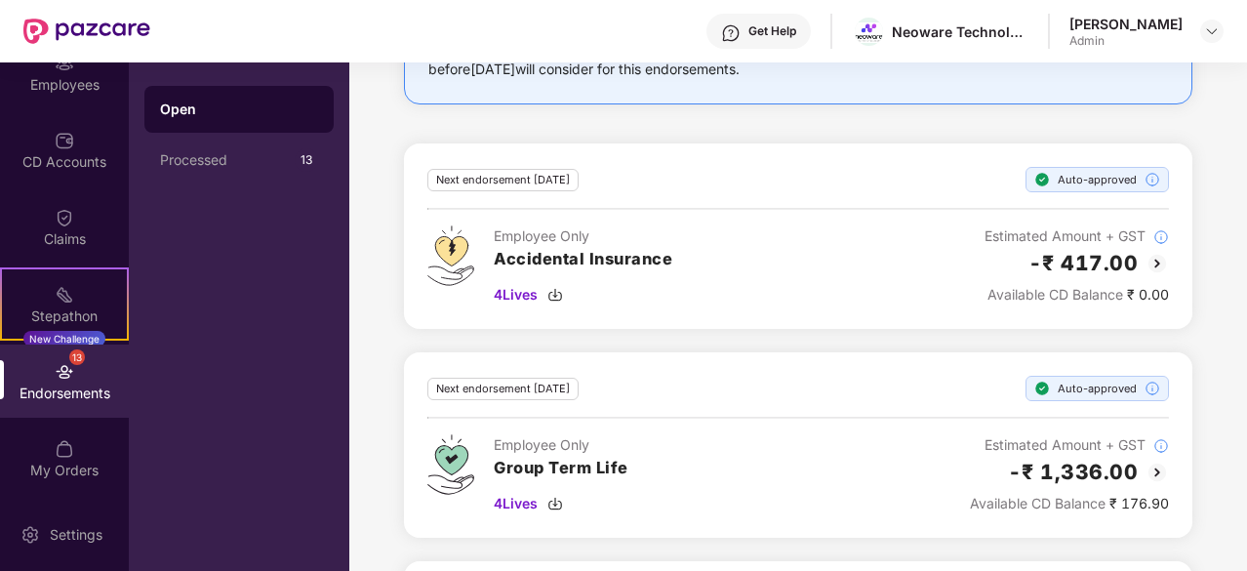
scroll to position [833, 0]
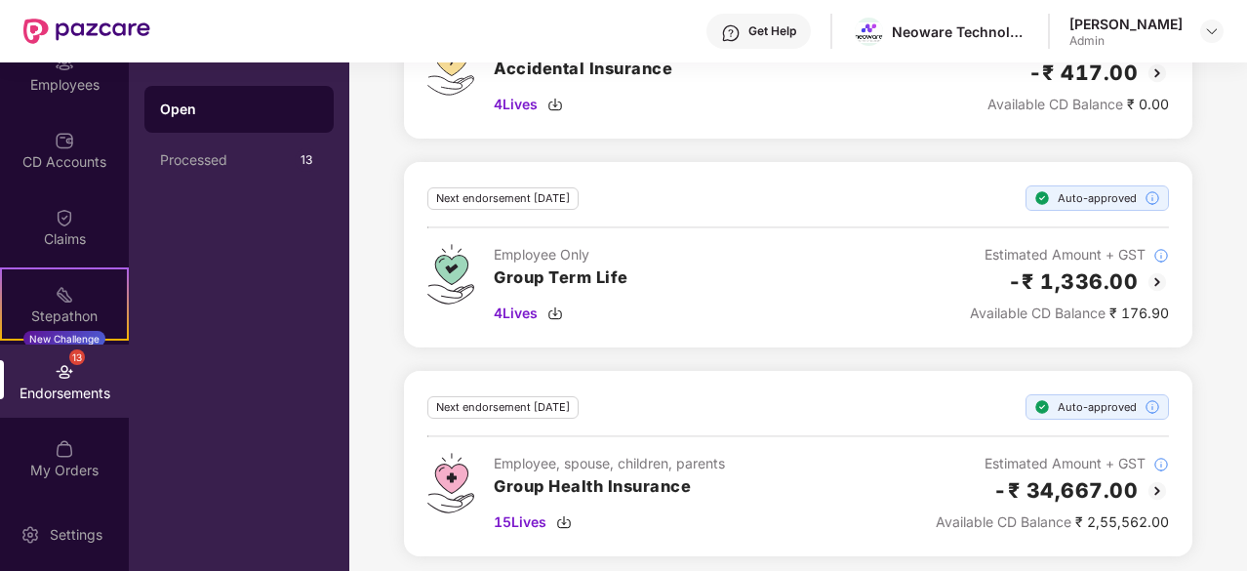
click at [1156, 483] on img at bounding box center [1156, 490] width 23 height 23
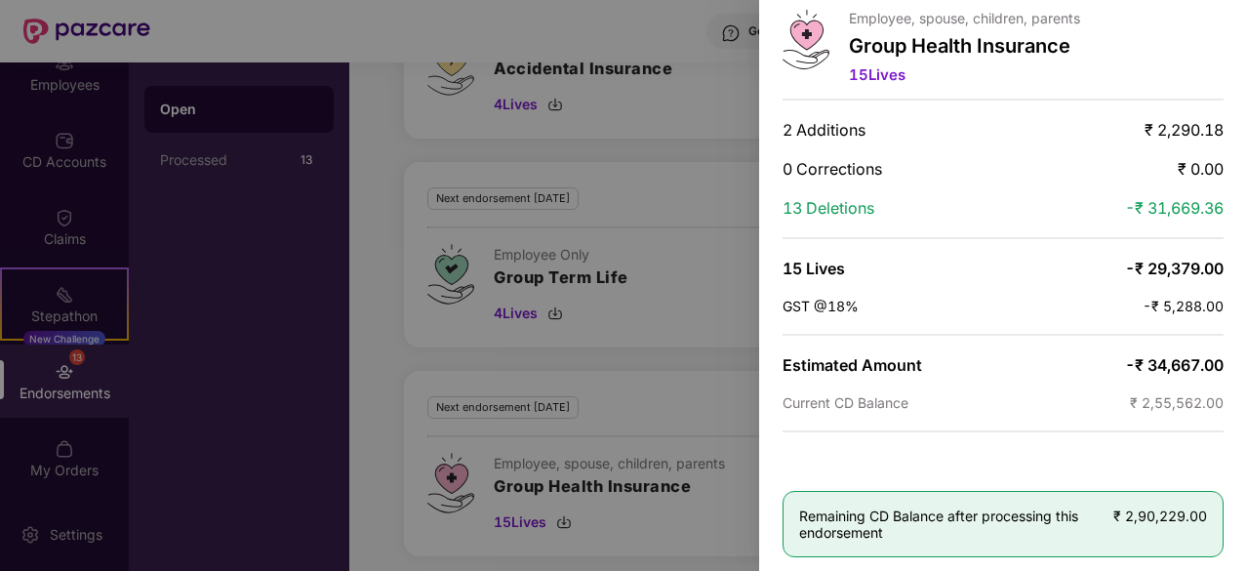
scroll to position [0, 0]
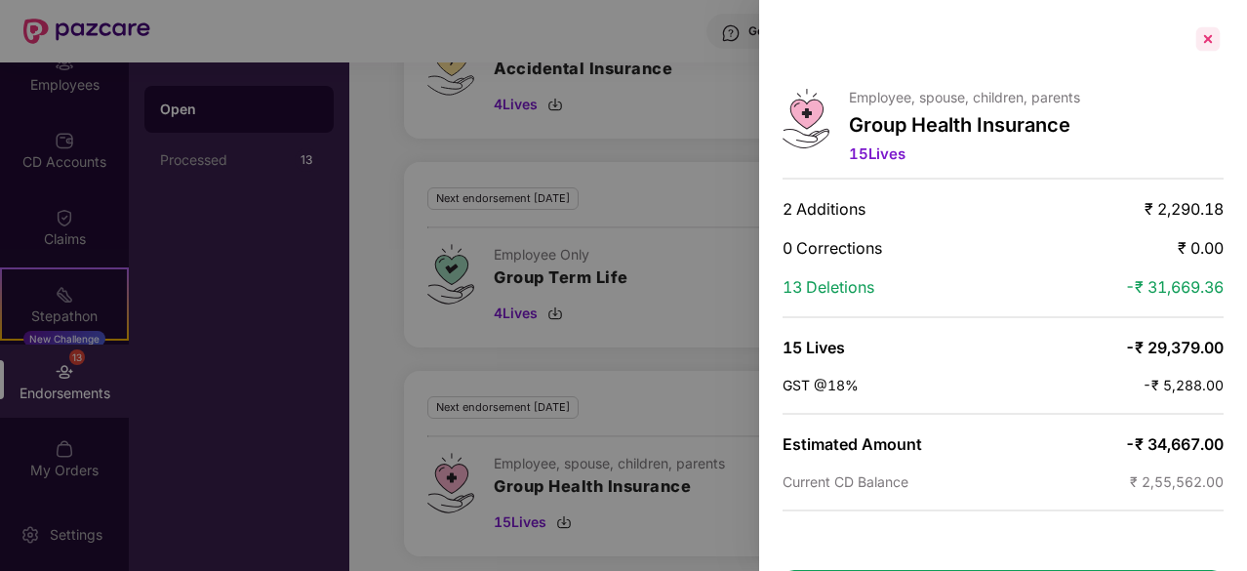
click at [1204, 42] on div at bounding box center [1207, 38] width 31 height 31
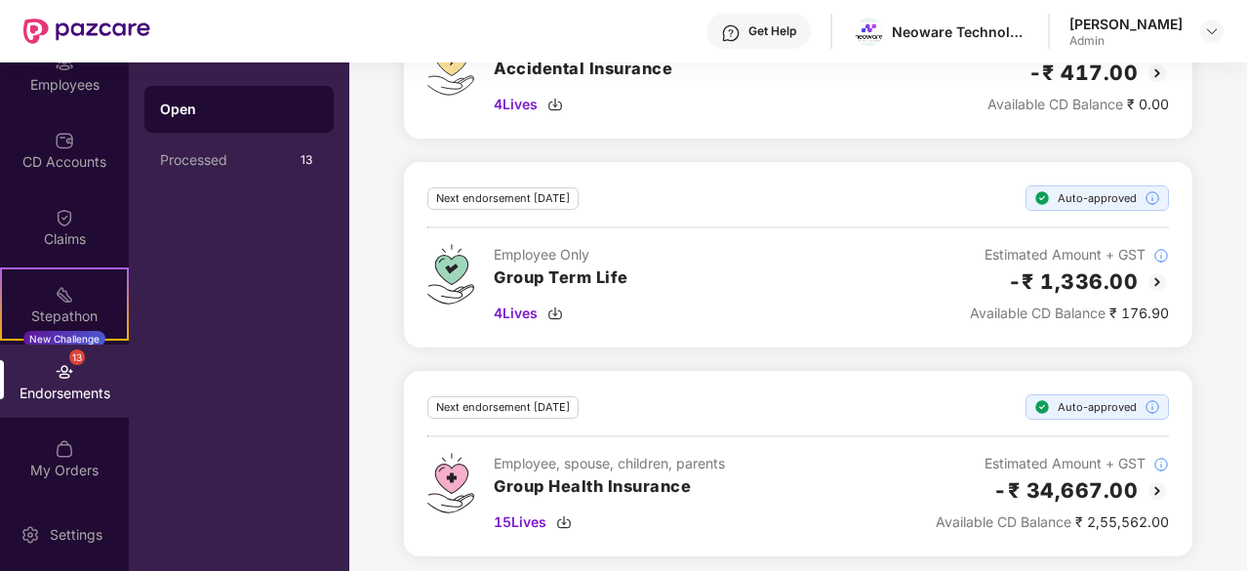
click at [1153, 479] on img at bounding box center [1156, 490] width 23 height 23
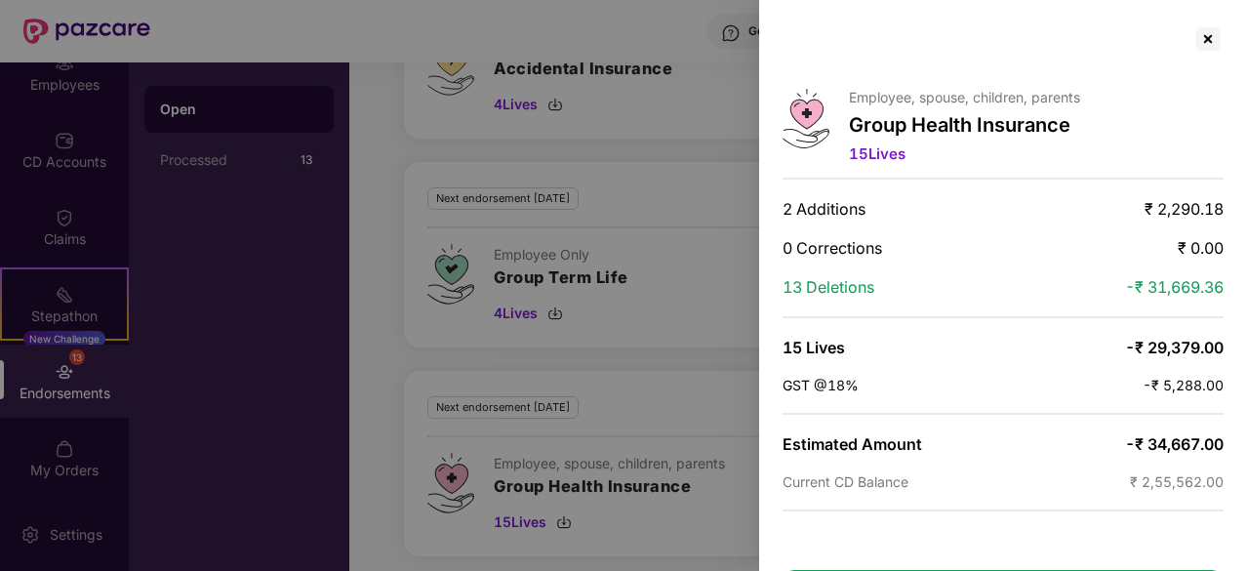
scroll to position [79, 0]
